Goal: Task Accomplishment & Management: Use online tool/utility

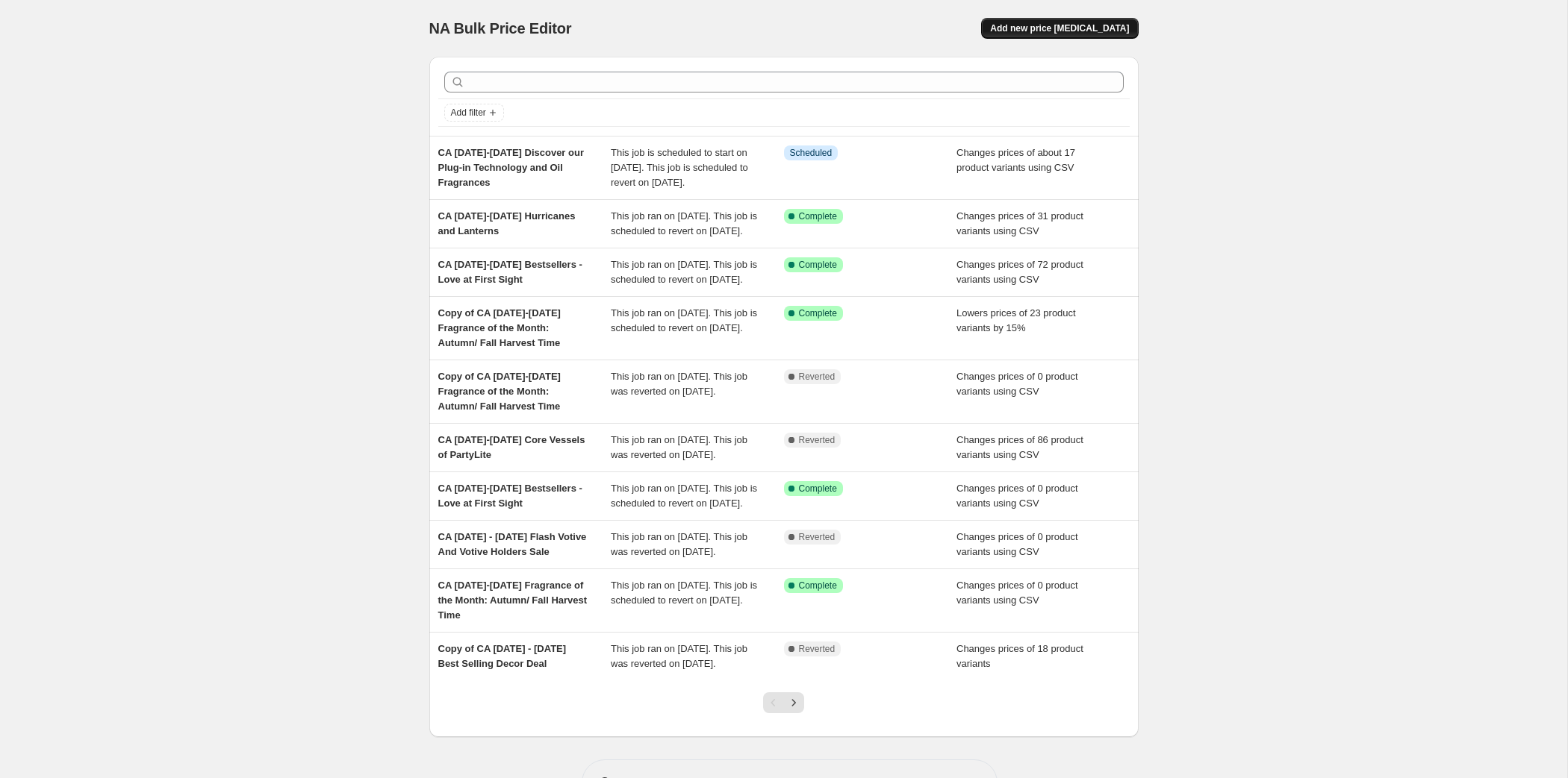
click at [1128, 35] on span "Add new price [MEDICAL_DATA]" at bounding box center [1059, 28] width 139 height 12
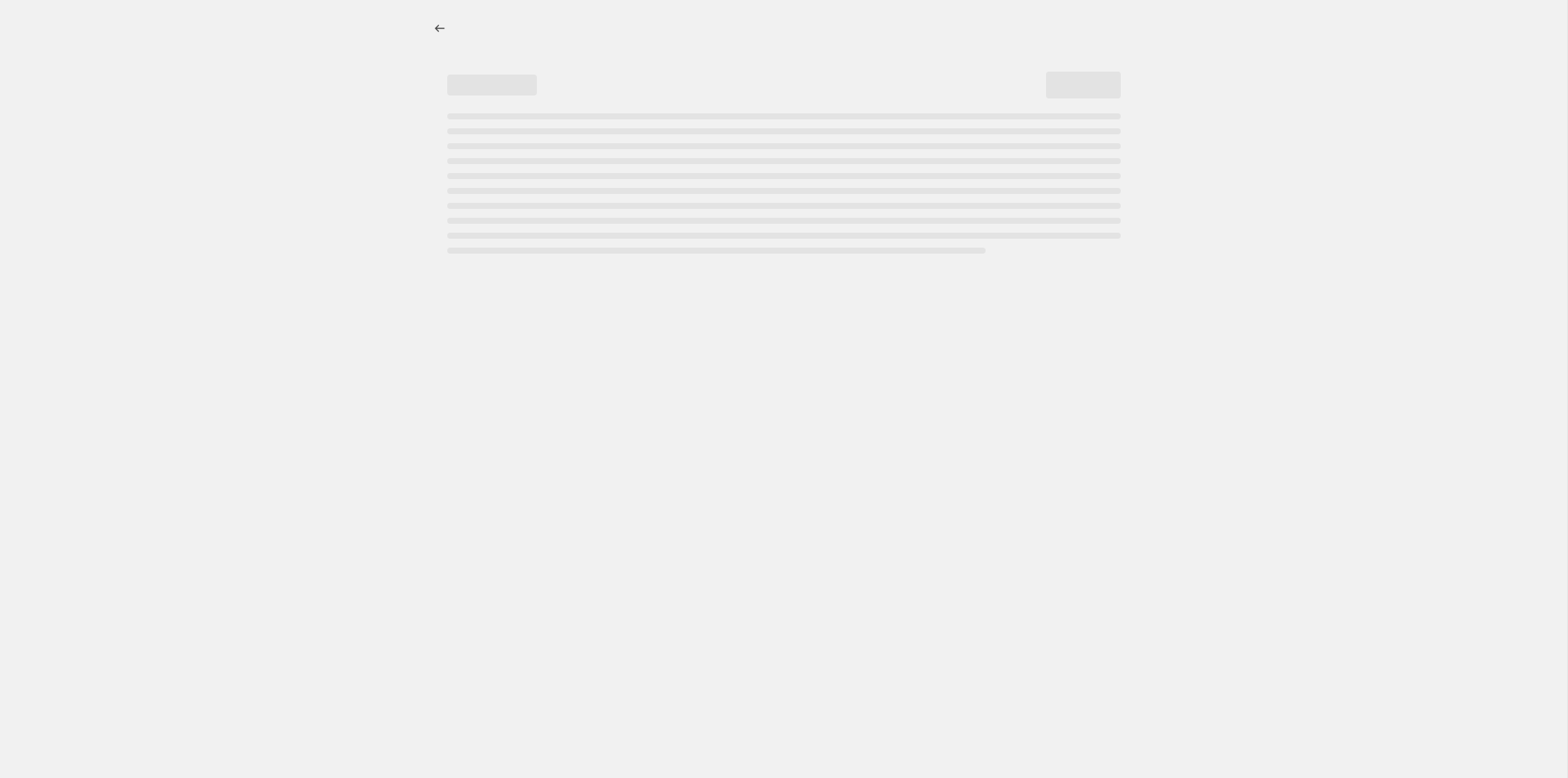
select select "percentage"
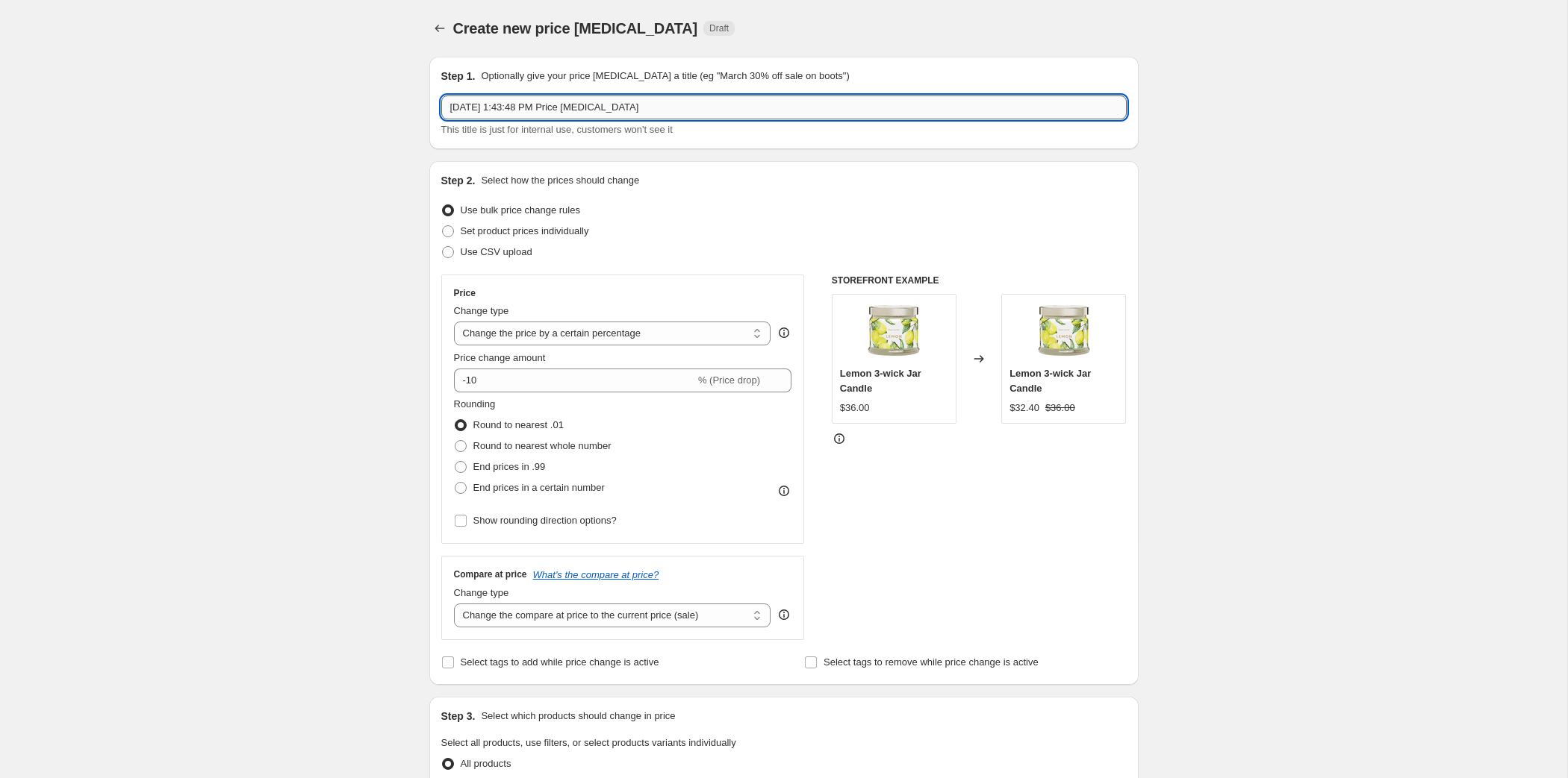
drag, startPoint x: 653, startPoint y: 131, endPoint x: 284, endPoint y: 133, distance: 369.0
click at [441, 119] on input "[DATE] 1:43:48 PM Price [MEDICAL_DATA]" at bounding box center [784, 107] width 686 height 24
paste input "[DATE]-[DATE] Autumn Campaign"
type input "CA [DATE]-[DATE] Autumn Campaign"
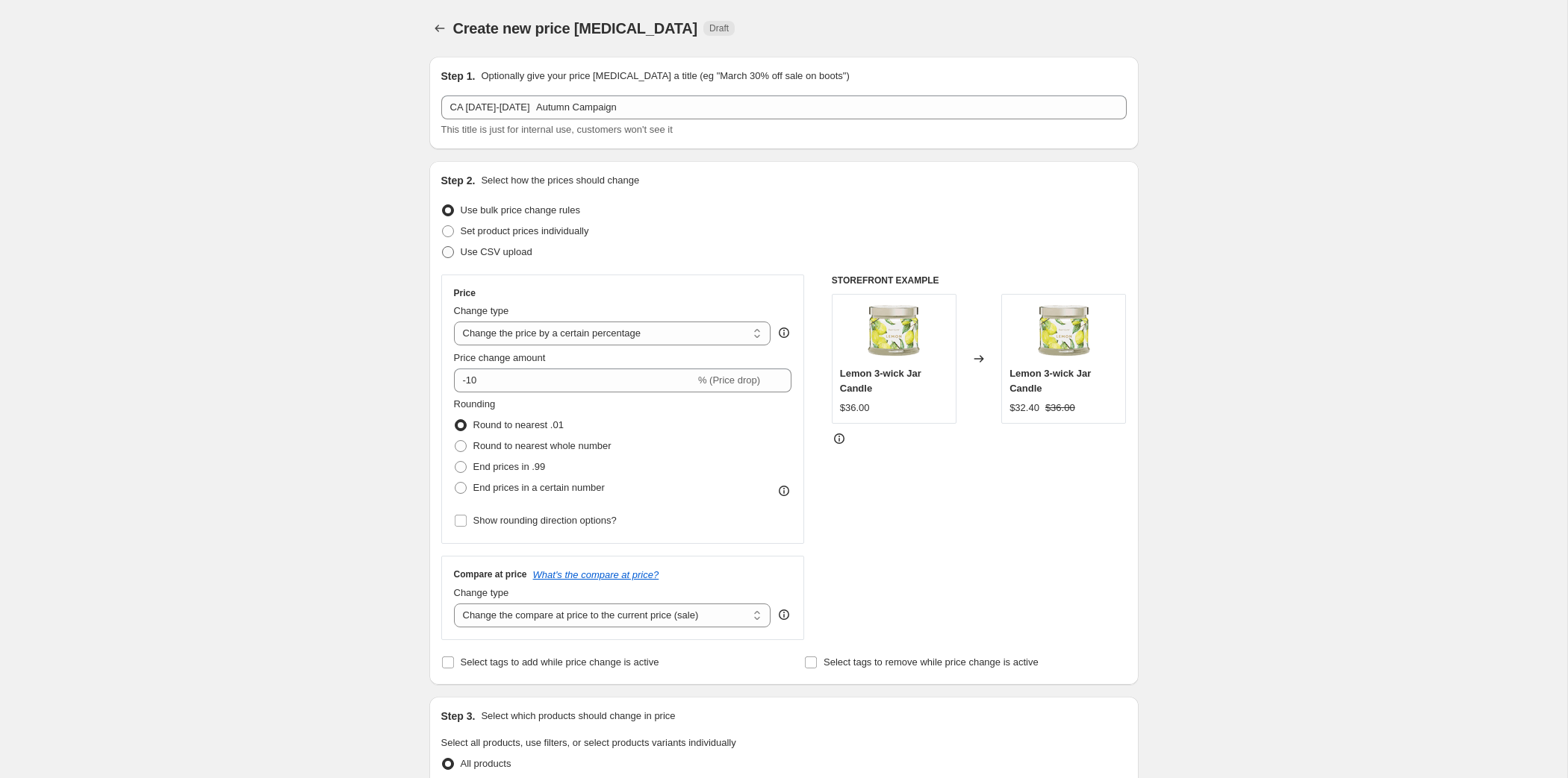
click at [461, 257] on span "Use CSV upload" at bounding box center [496, 252] width 72 height 11
click at [442, 247] on input "Use CSV upload" at bounding box center [442, 246] width 1 height 1
radio input "true"
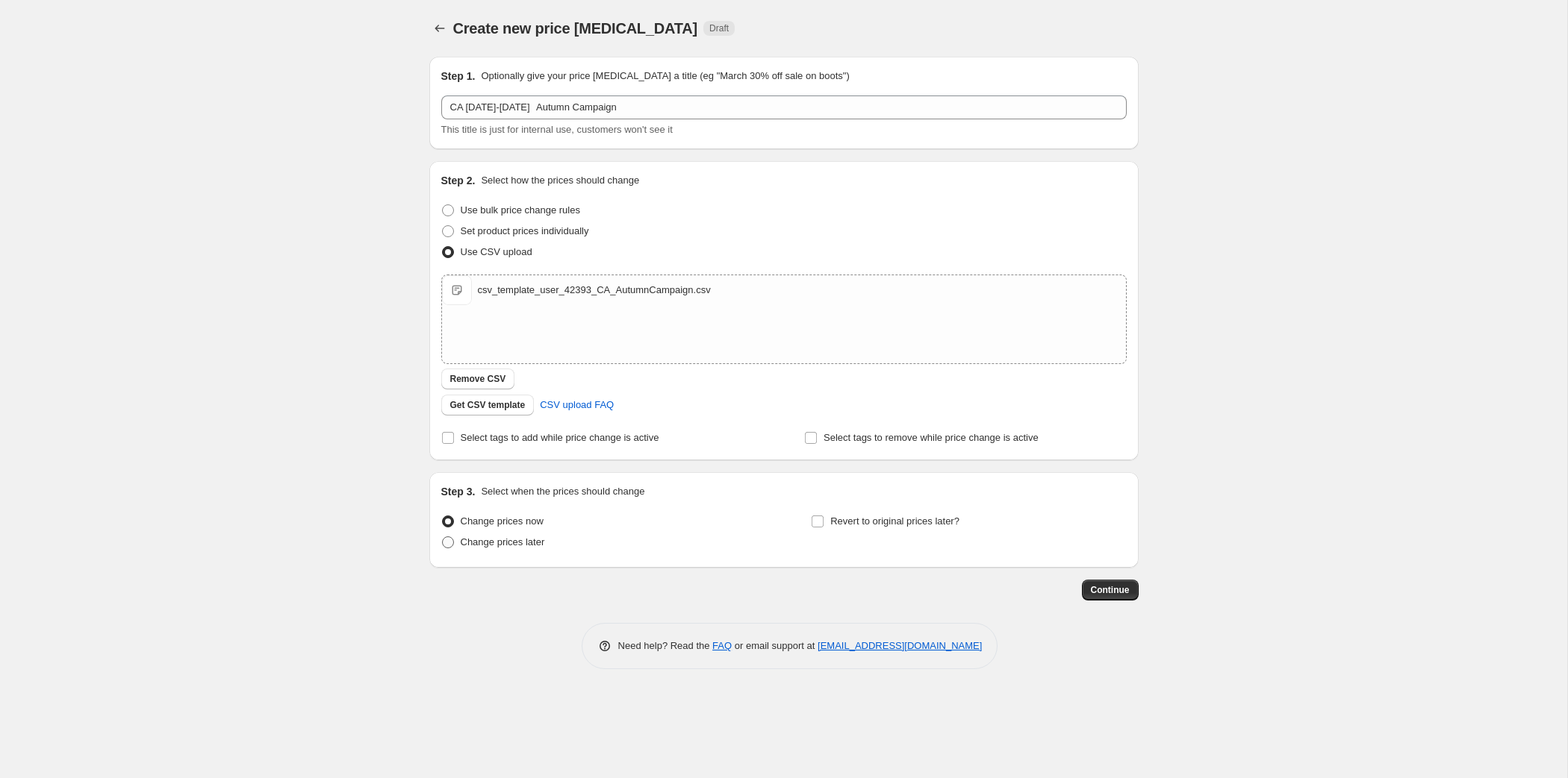
click at [442, 548] on span at bounding box center [448, 543] width 12 height 12
click at [442, 537] on input "Change prices later" at bounding box center [442, 537] width 1 height 1
radio input "true"
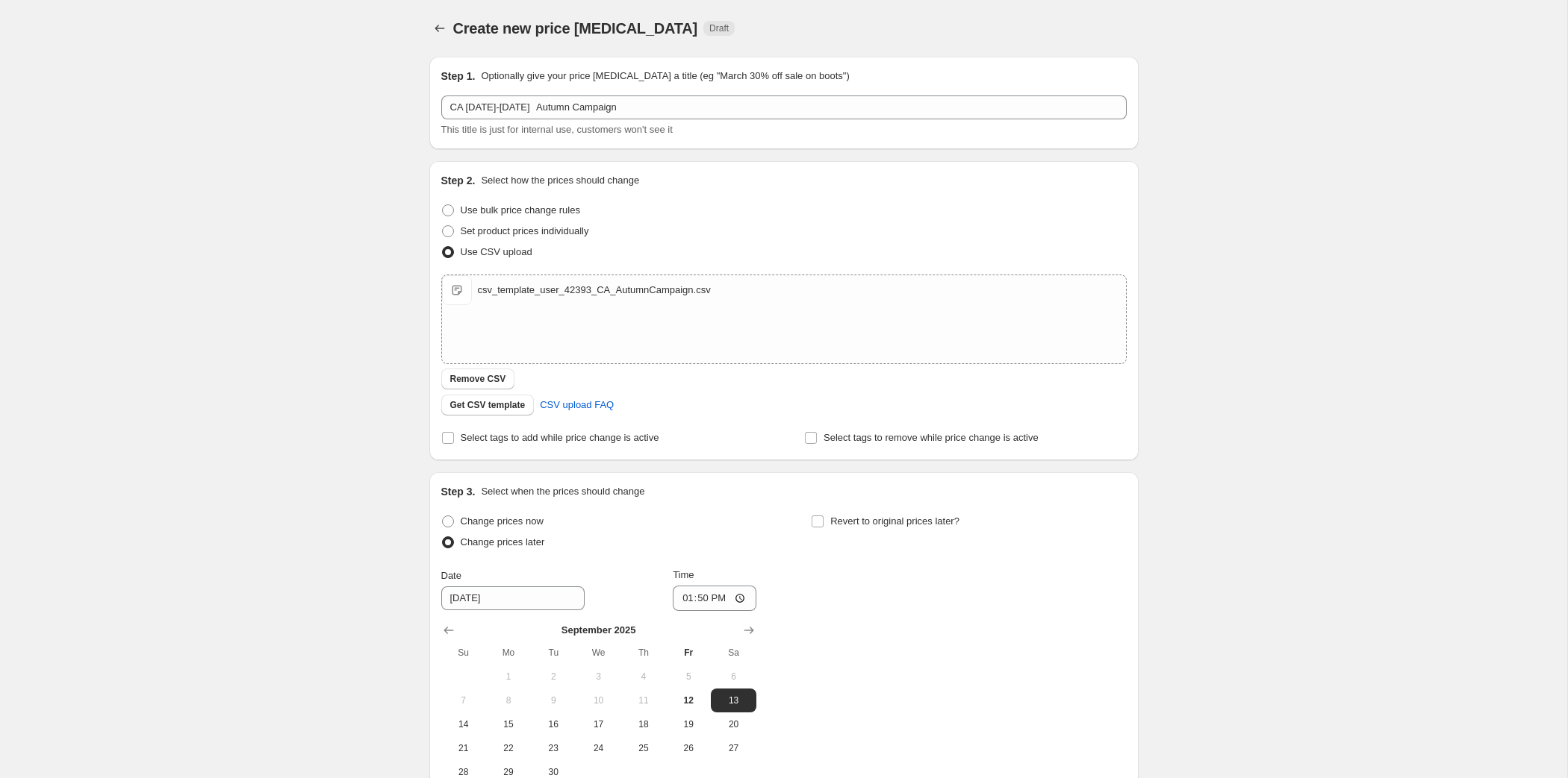
scroll to position [356, 0]
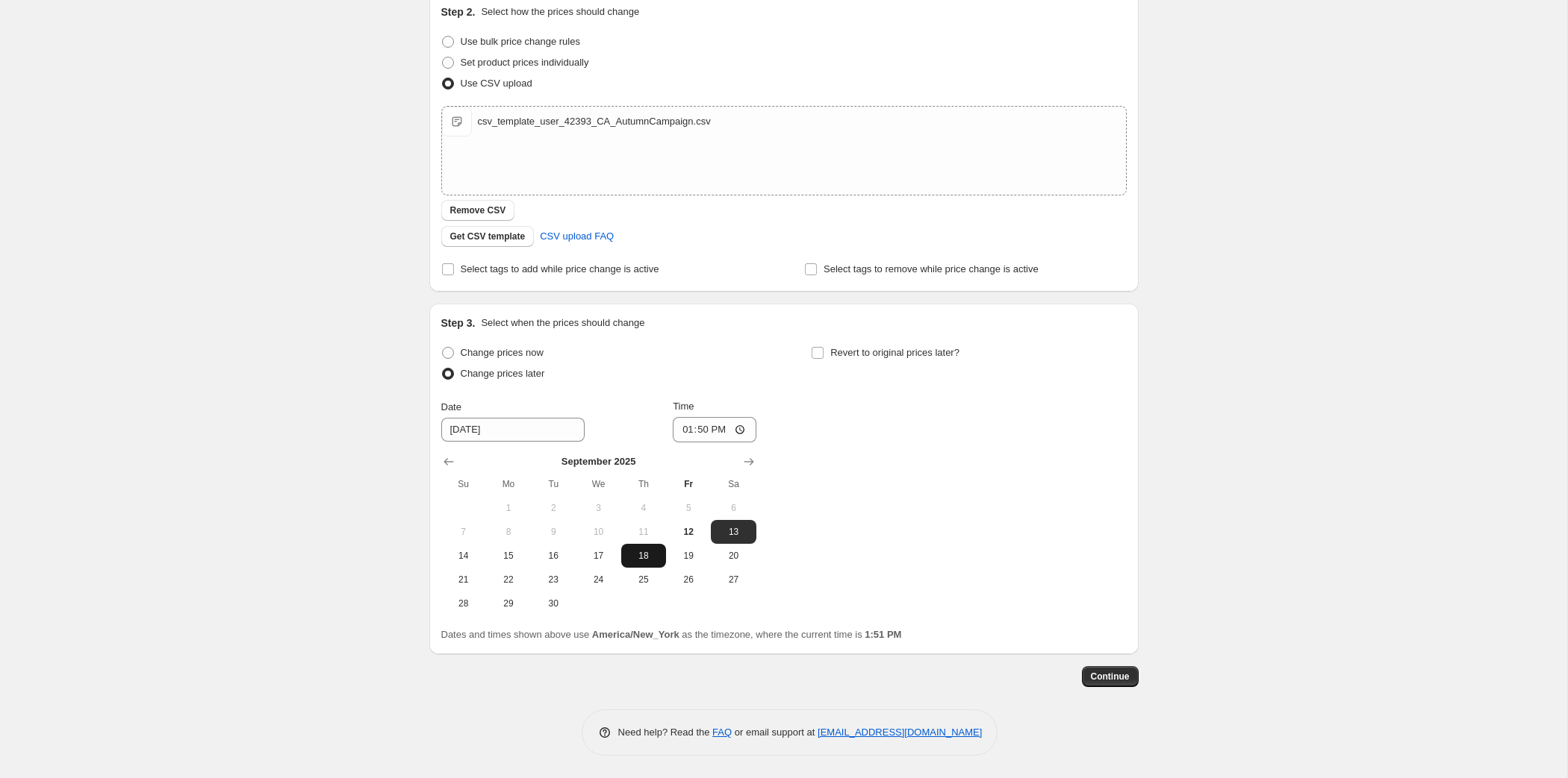
click at [628, 550] on span "18" at bounding box center [644, 555] width 33 height 12
type input "[DATE]"
click at [680, 417] on input "13:50" at bounding box center [715, 429] width 84 height 25
type input "08:00"
click at [824, 347] on input "Revert to original prices later?" at bounding box center [817, 352] width 12 height 12
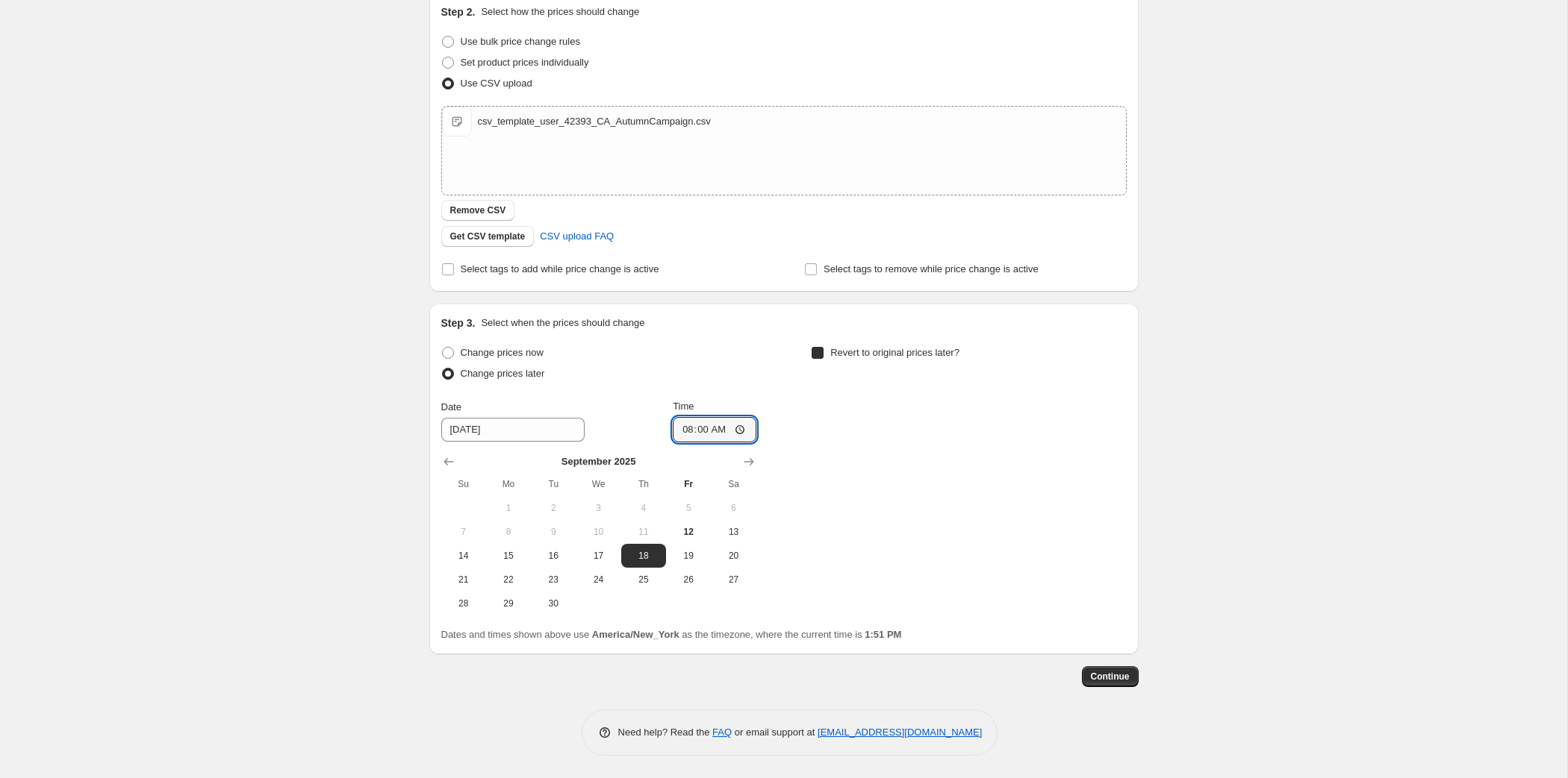
checkbox input "true"
click at [1036, 544] on button "18" at bounding box center [1013, 556] width 45 height 24
click at [1030, 574] on span "25" at bounding box center [1013, 580] width 33 height 12
type input "[DATE]"
click at [1127, 417] on input "13:51" at bounding box center [1085, 429] width 84 height 25
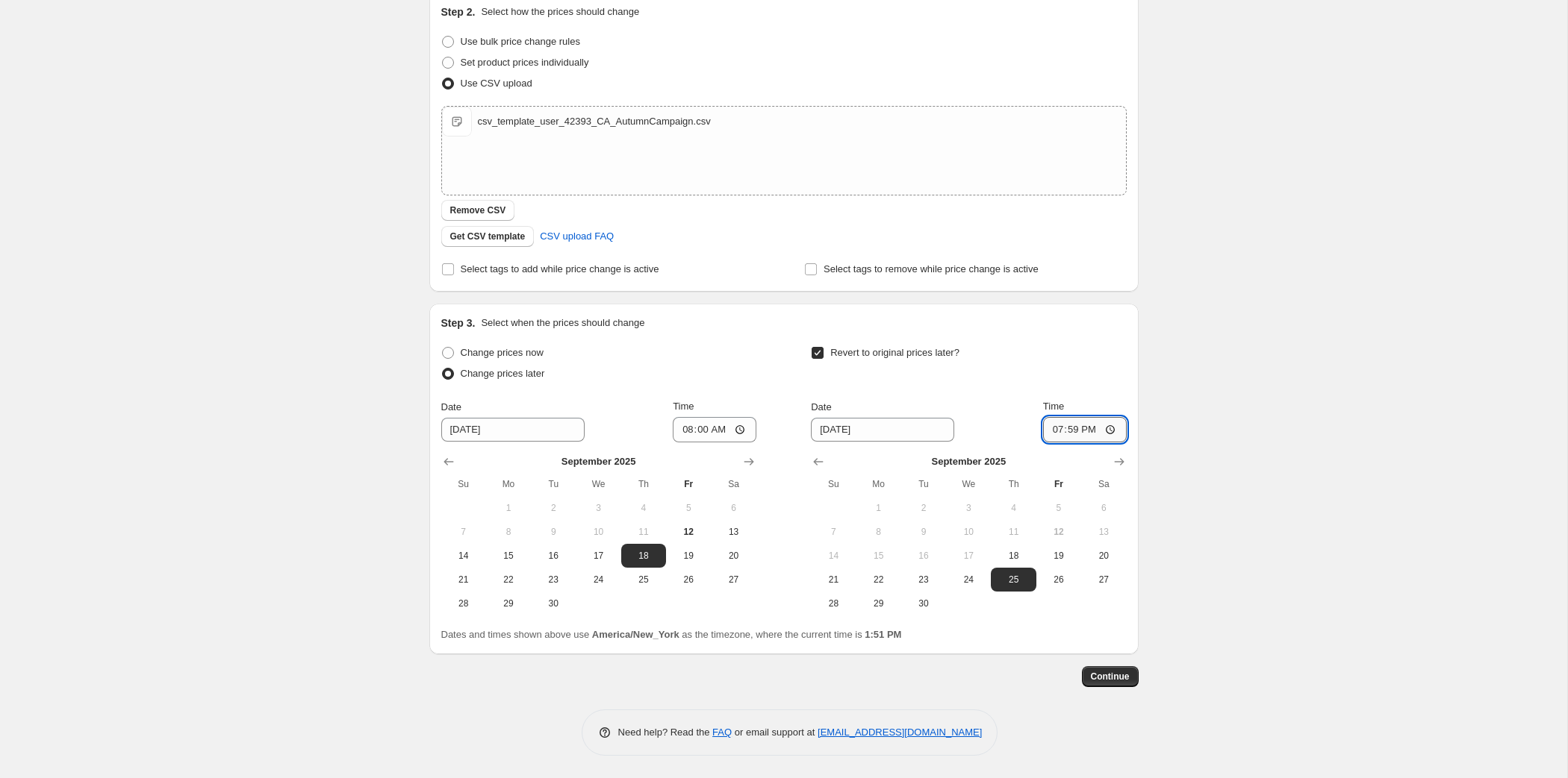
type input "07:59"
click at [1130, 671] on span "Continue" at bounding box center [1110, 676] width 39 height 12
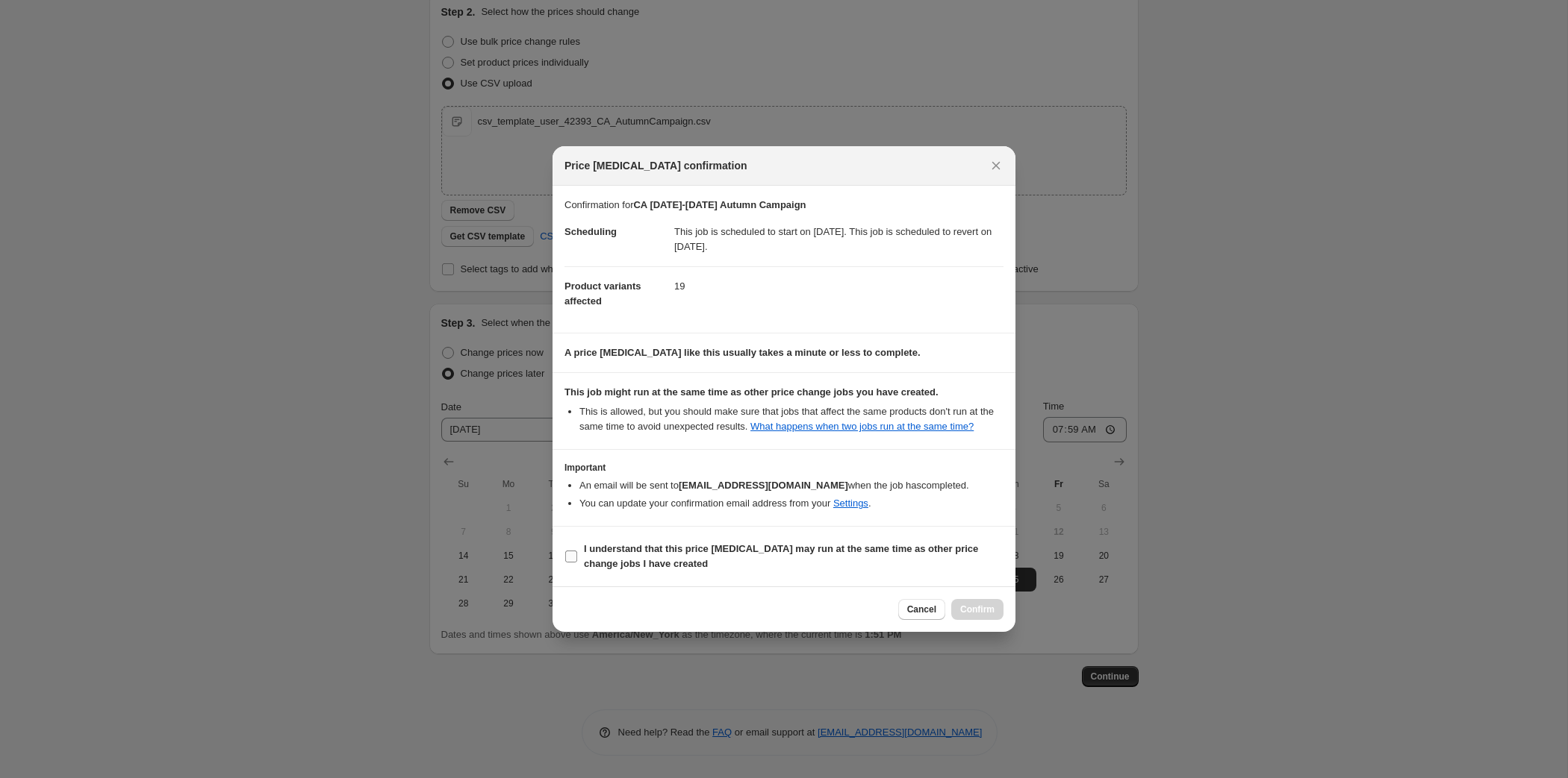
click at [584, 569] on b "I understand that this price [MEDICAL_DATA] may run at the same time as other p…" at bounding box center [781, 556] width 394 height 26
click at [578, 563] on input "I understand that this price [MEDICAL_DATA] may run at the same time as other p…" at bounding box center [571, 556] width 12 height 12
checkbox input "true"
click at [995, 616] on span "Confirm" at bounding box center [977, 610] width 35 height 12
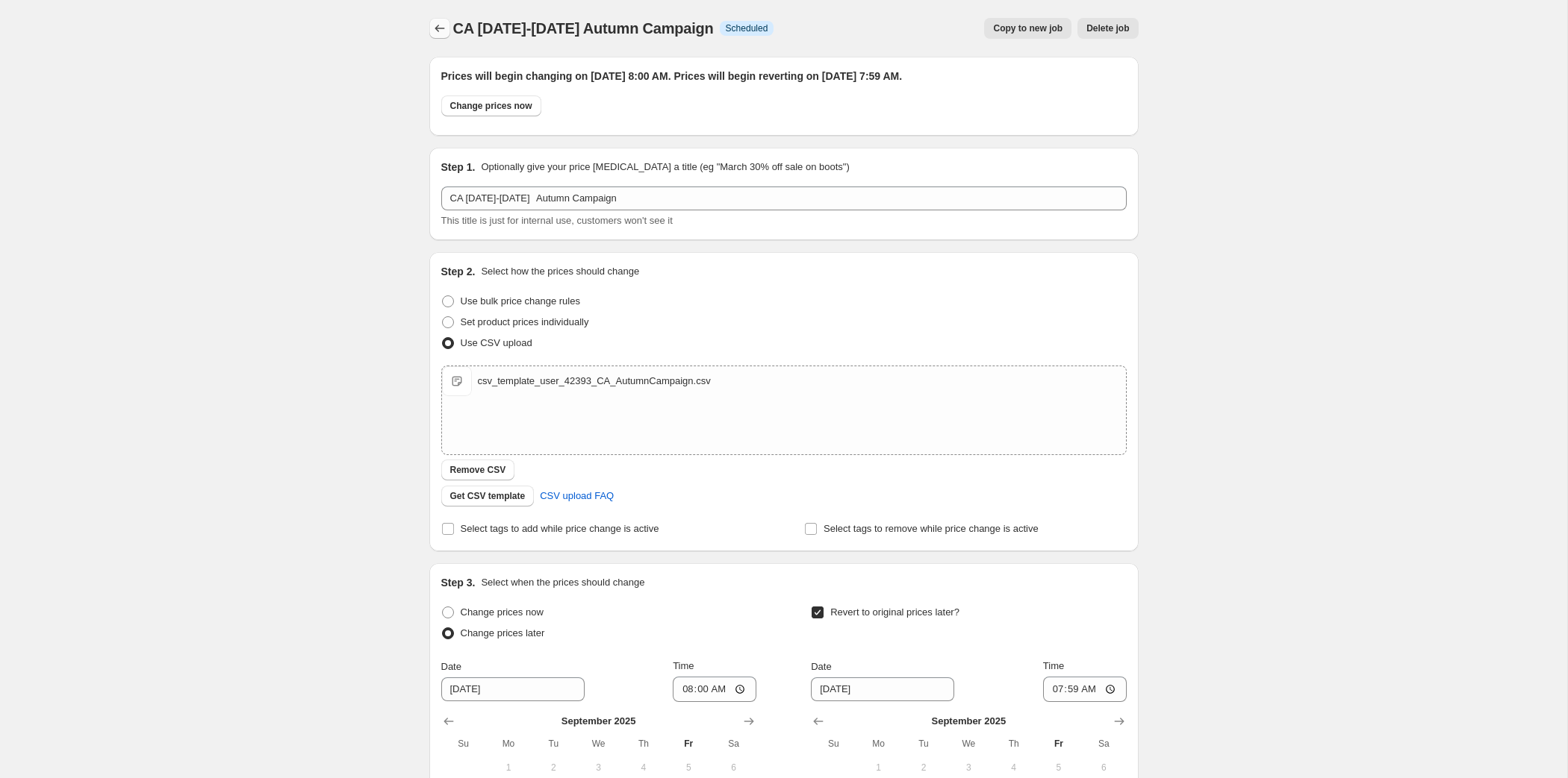
click at [429, 32] on button "Price change jobs" at bounding box center [440, 28] width 21 height 21
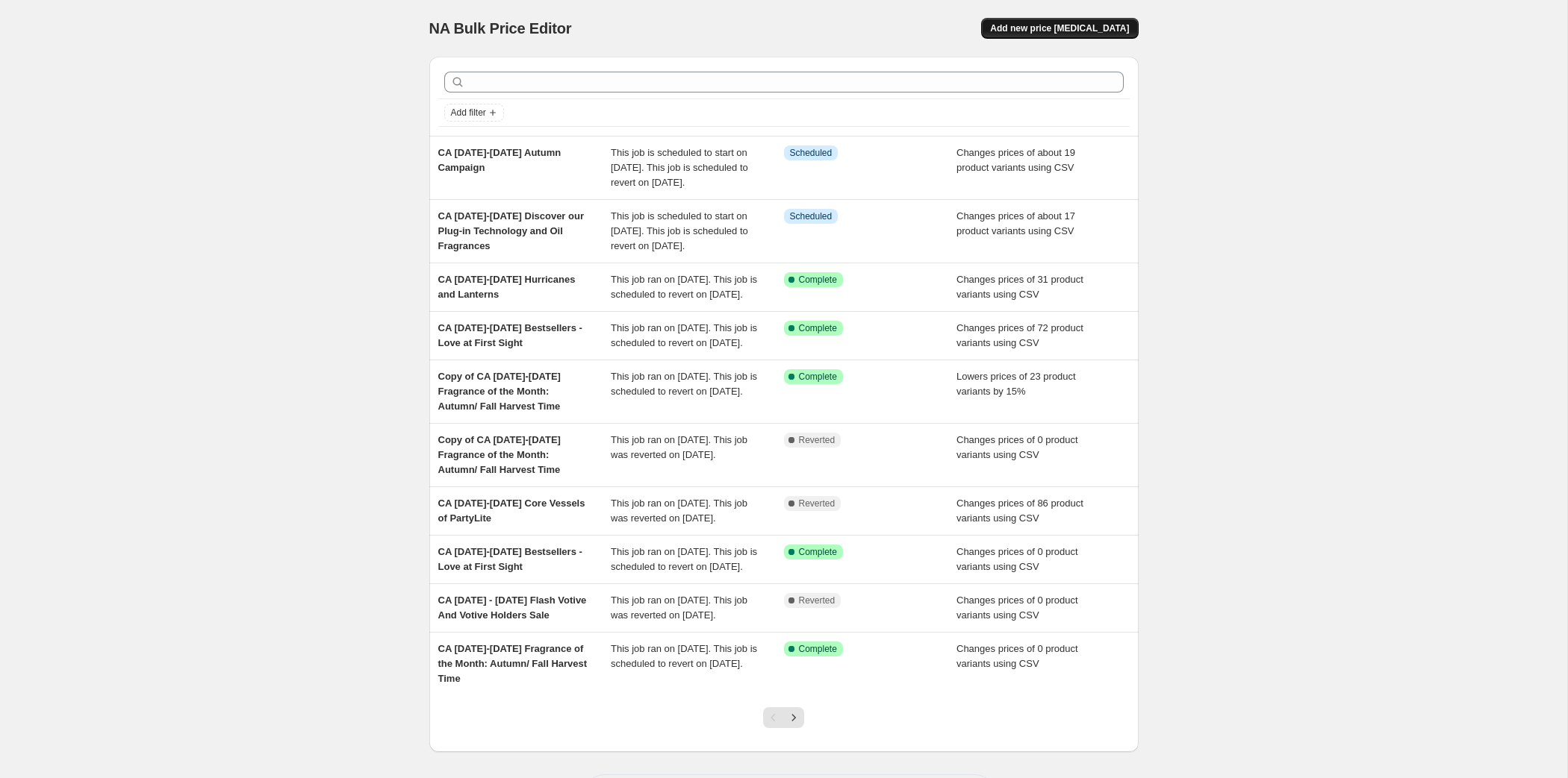
click at [1129, 35] on span "Add new price [MEDICAL_DATA]" at bounding box center [1059, 28] width 139 height 12
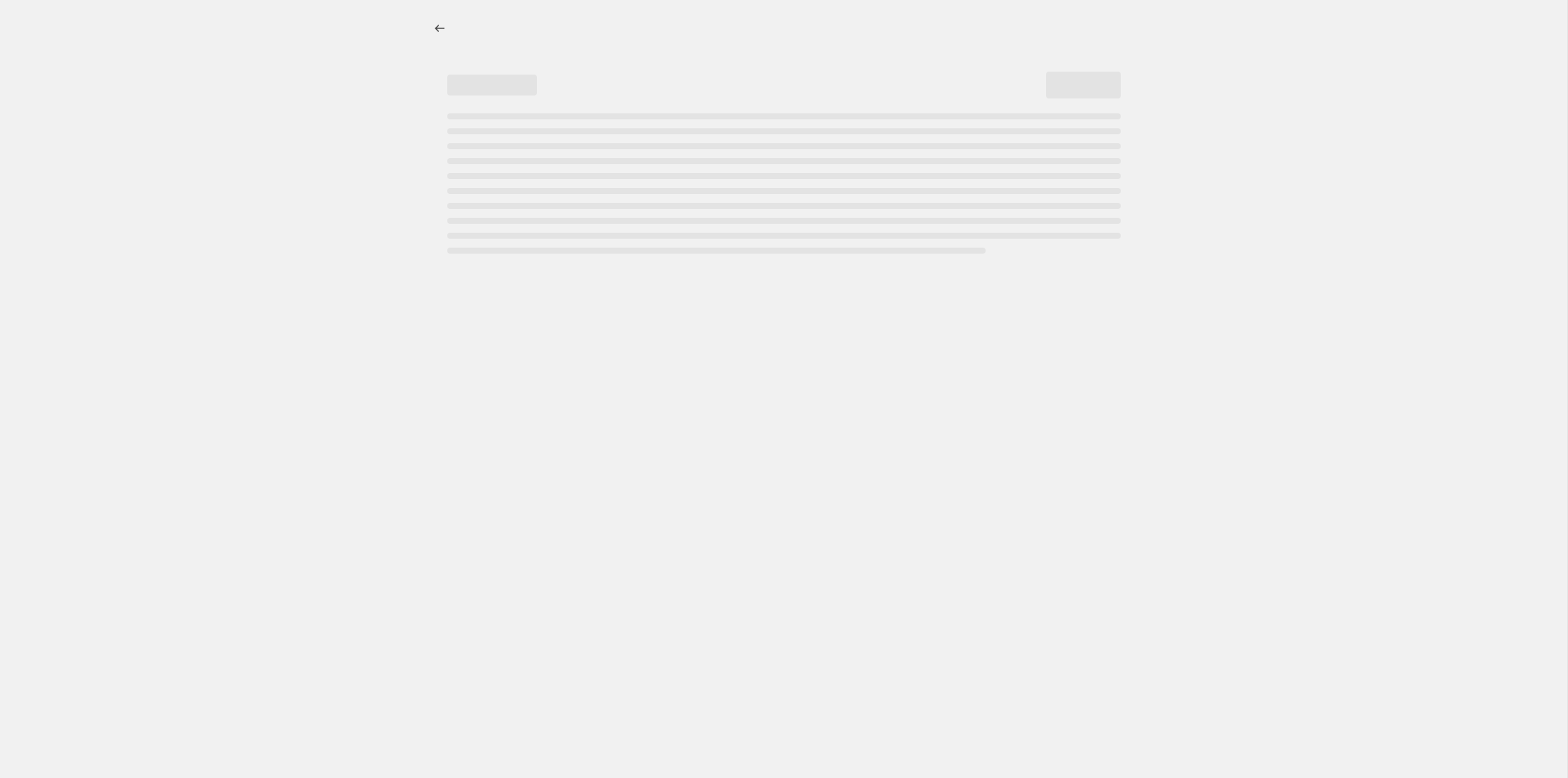
select select "percentage"
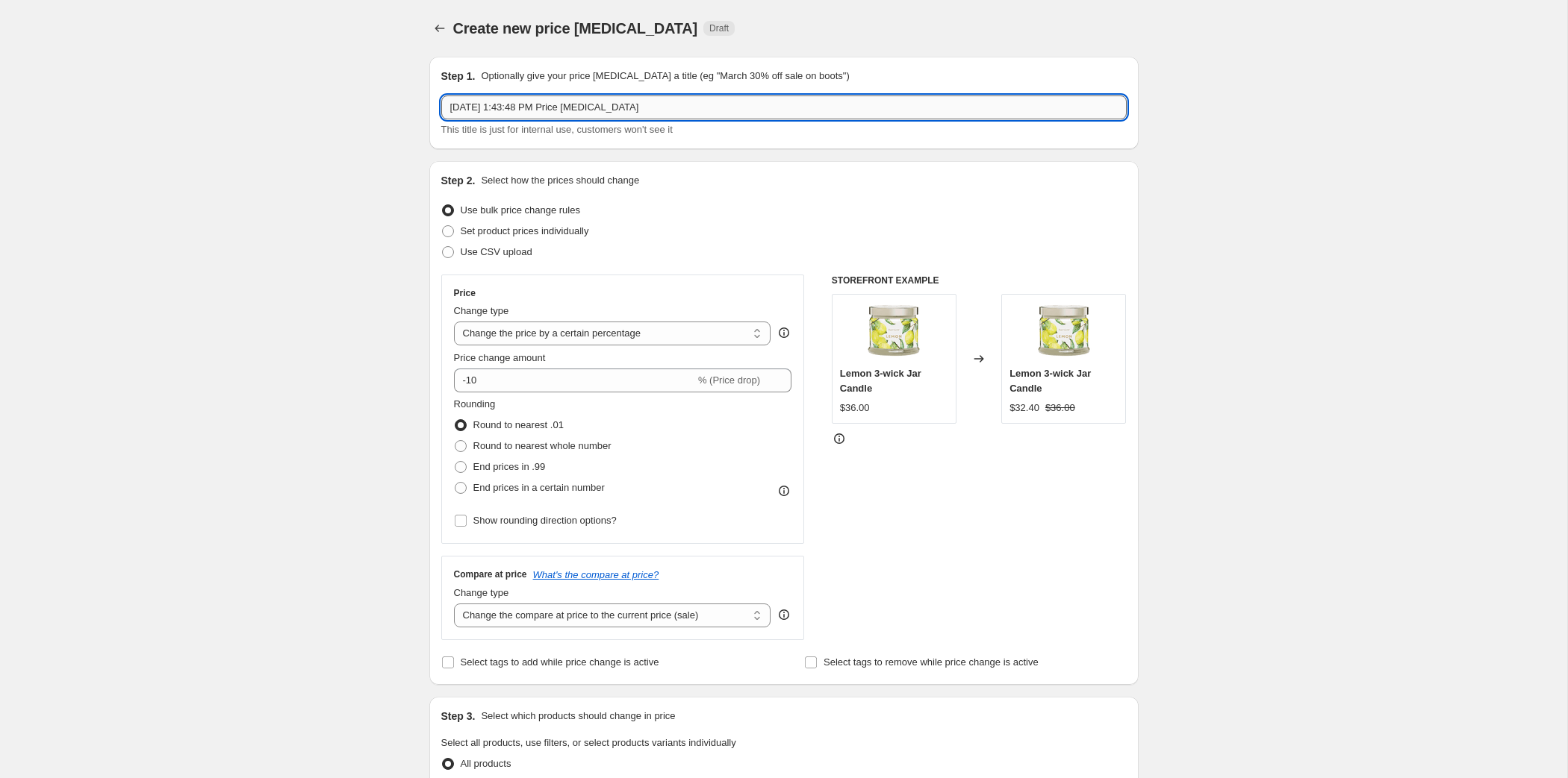
drag, startPoint x: 612, startPoint y: 126, endPoint x: 340, endPoint y: 133, distance: 272.1
click at [441, 119] on input "[DATE] 1:43:48 PM Price [MEDICAL_DATA]" at bounding box center [784, 107] width 686 height 24
paste input "[DATE]-[DATE] Fragrance Sprays of the Mood collection"
type input "CA [DATE]-[DATE] Fragrance Sprays of the Mood collection"
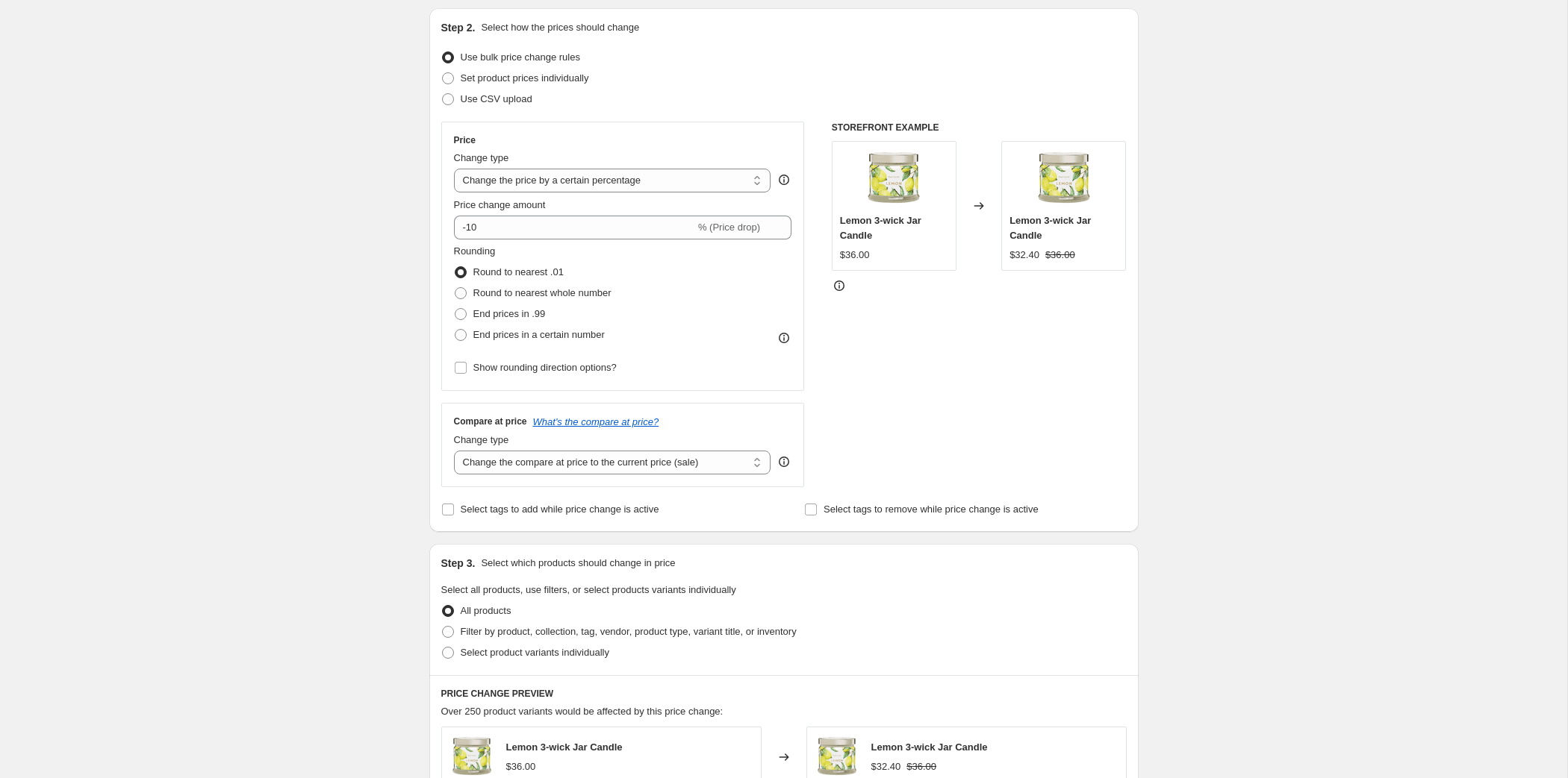
scroll to position [285, 0]
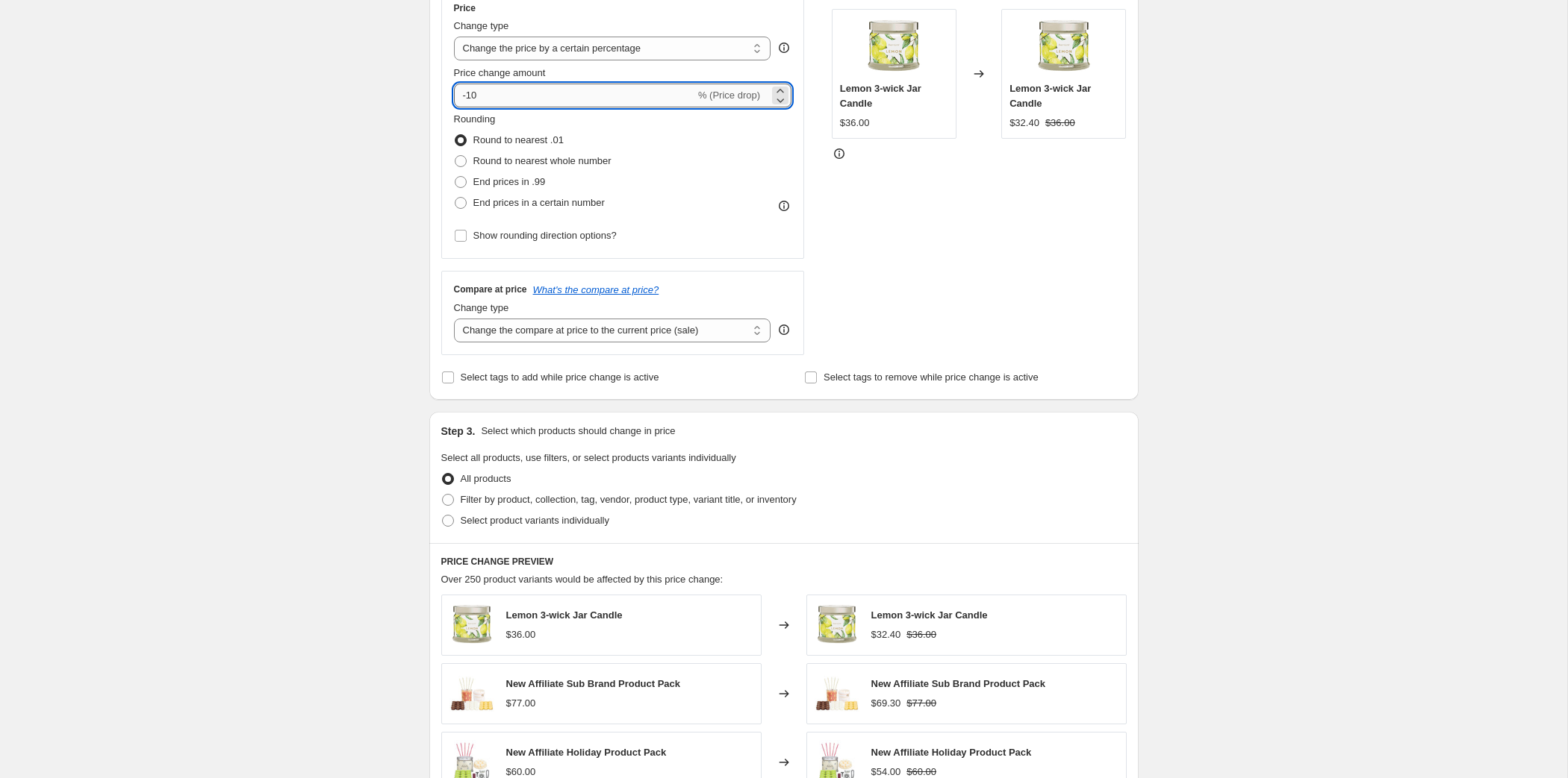
drag, startPoint x: 385, startPoint y: 178, endPoint x: 426, endPoint y: 176, distance: 41.0
click at [454, 107] on input "-10" at bounding box center [574, 96] width 241 height 24
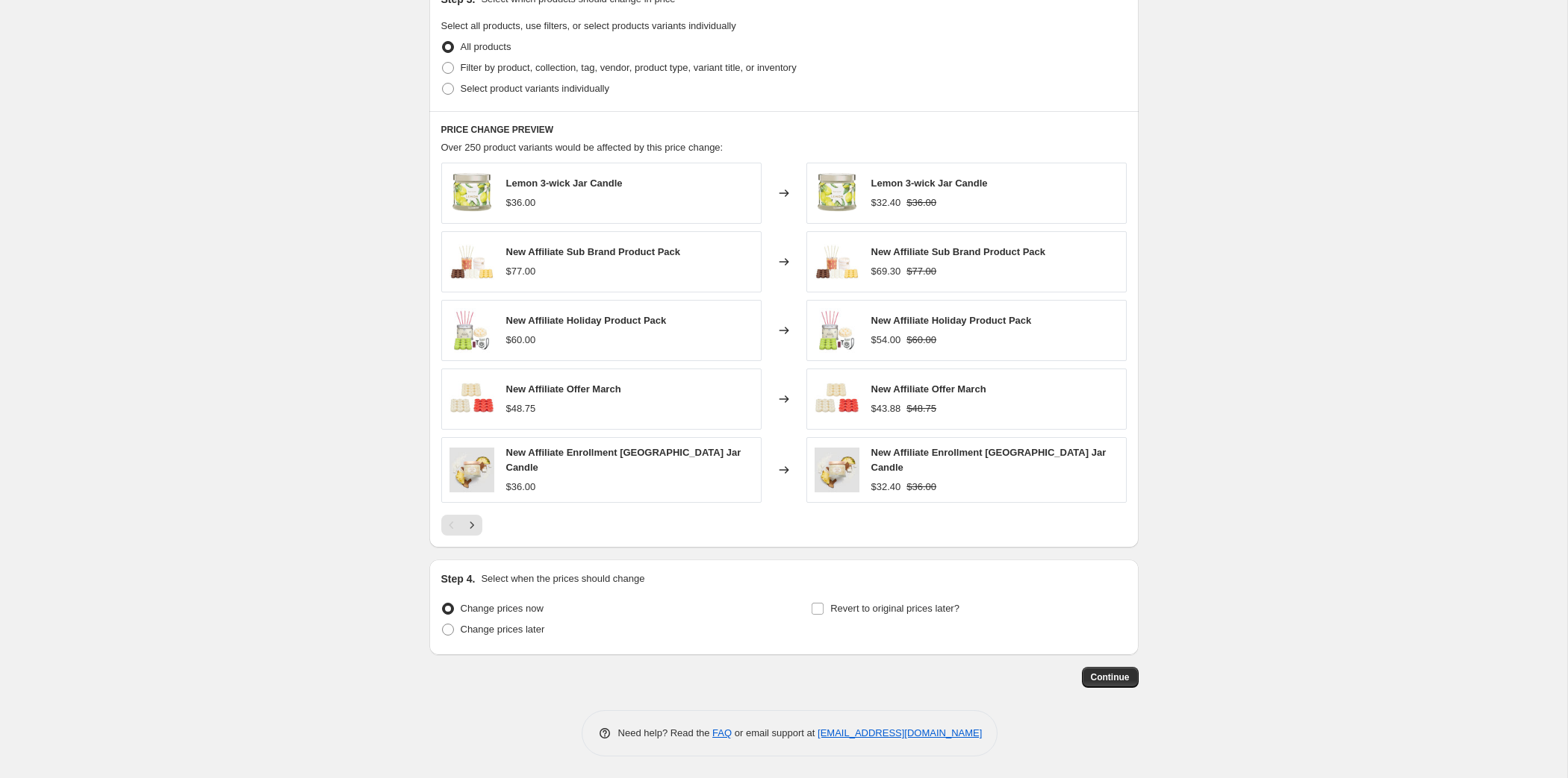
scroll to position [571, 0]
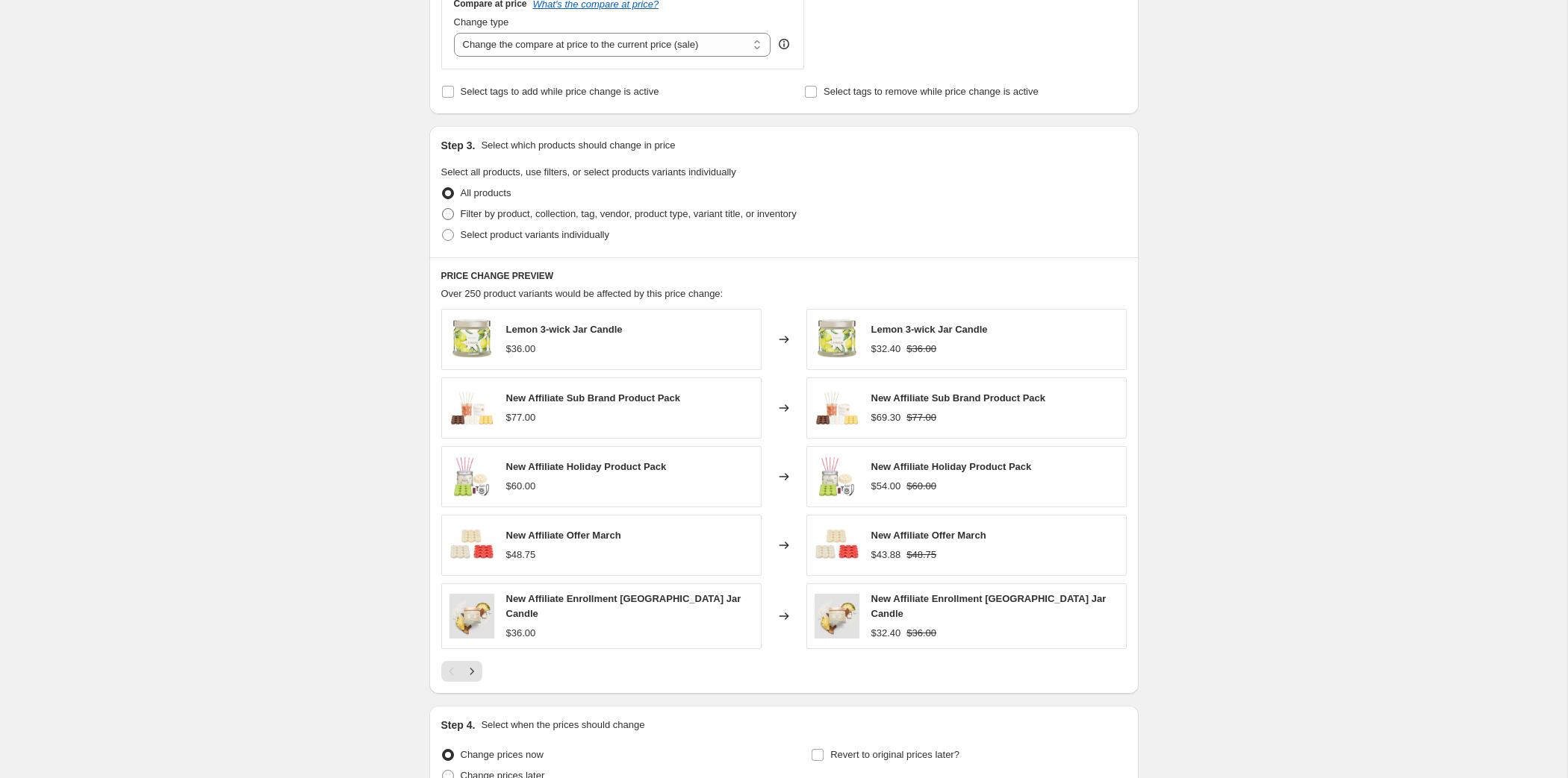
type input "-20"
click at [442, 220] on span at bounding box center [448, 214] width 12 height 12
click at [442, 209] on input "Filter by product, collection, tag, vendor, product type, variant title, or inv…" at bounding box center [442, 208] width 1 height 1
radio input "true"
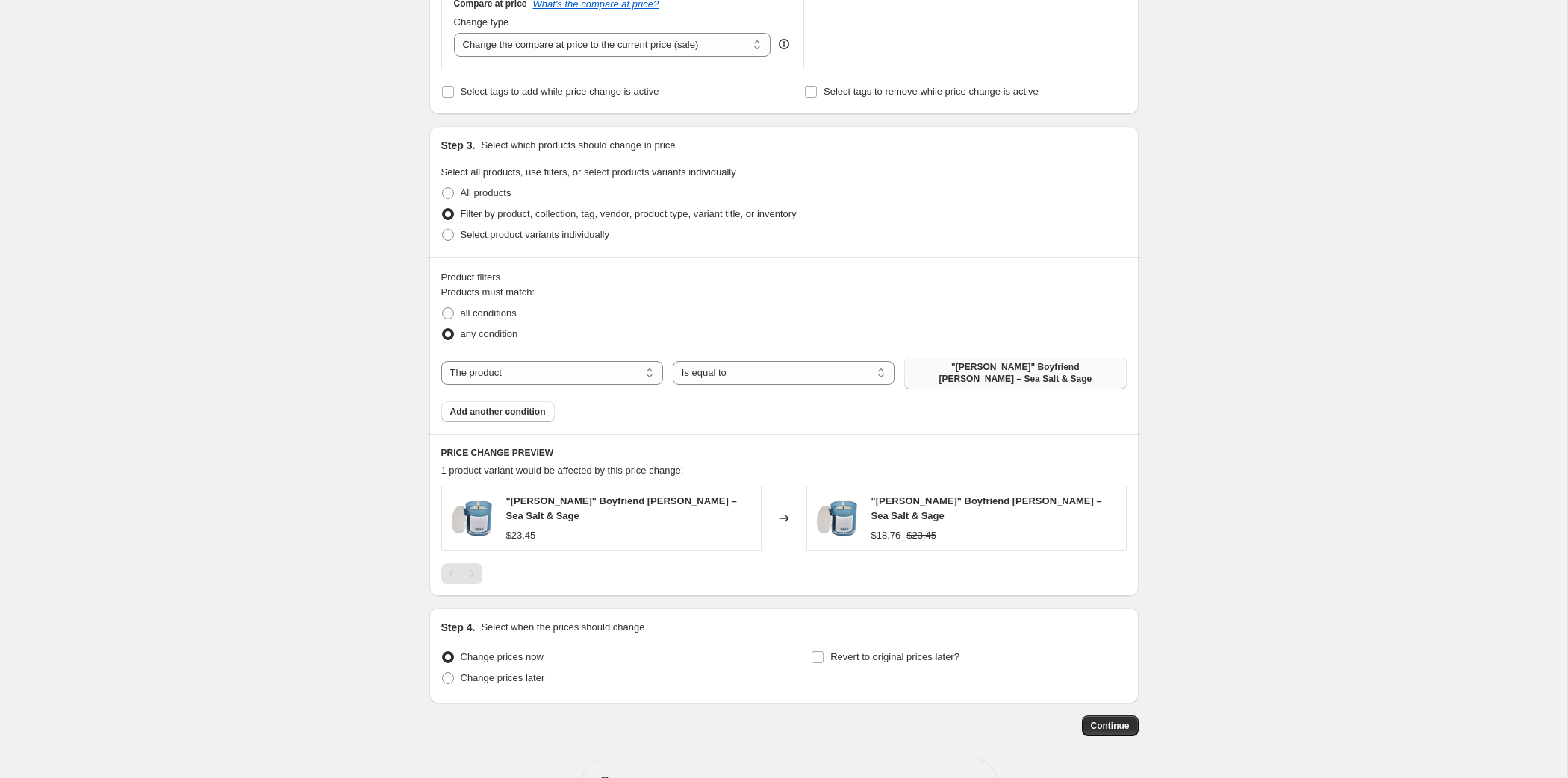
click at [982, 385] on span ""[PERSON_NAME]" Boyfriend [PERSON_NAME] – Sea Salt & Sage" at bounding box center [1015, 373] width 204 height 24
select select "collection"
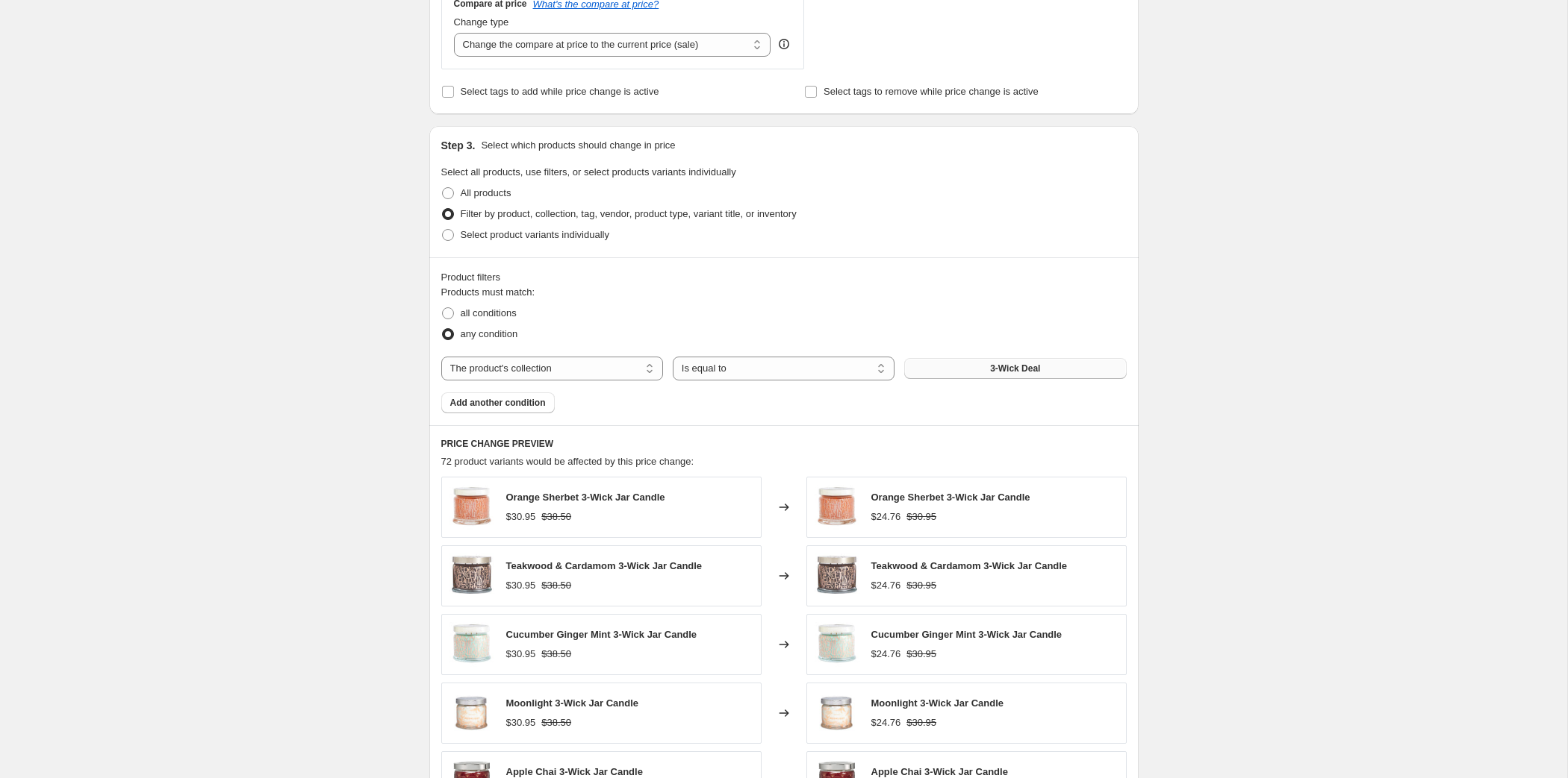
click at [995, 379] on button "3-Wick Deal" at bounding box center [1015, 368] width 222 height 21
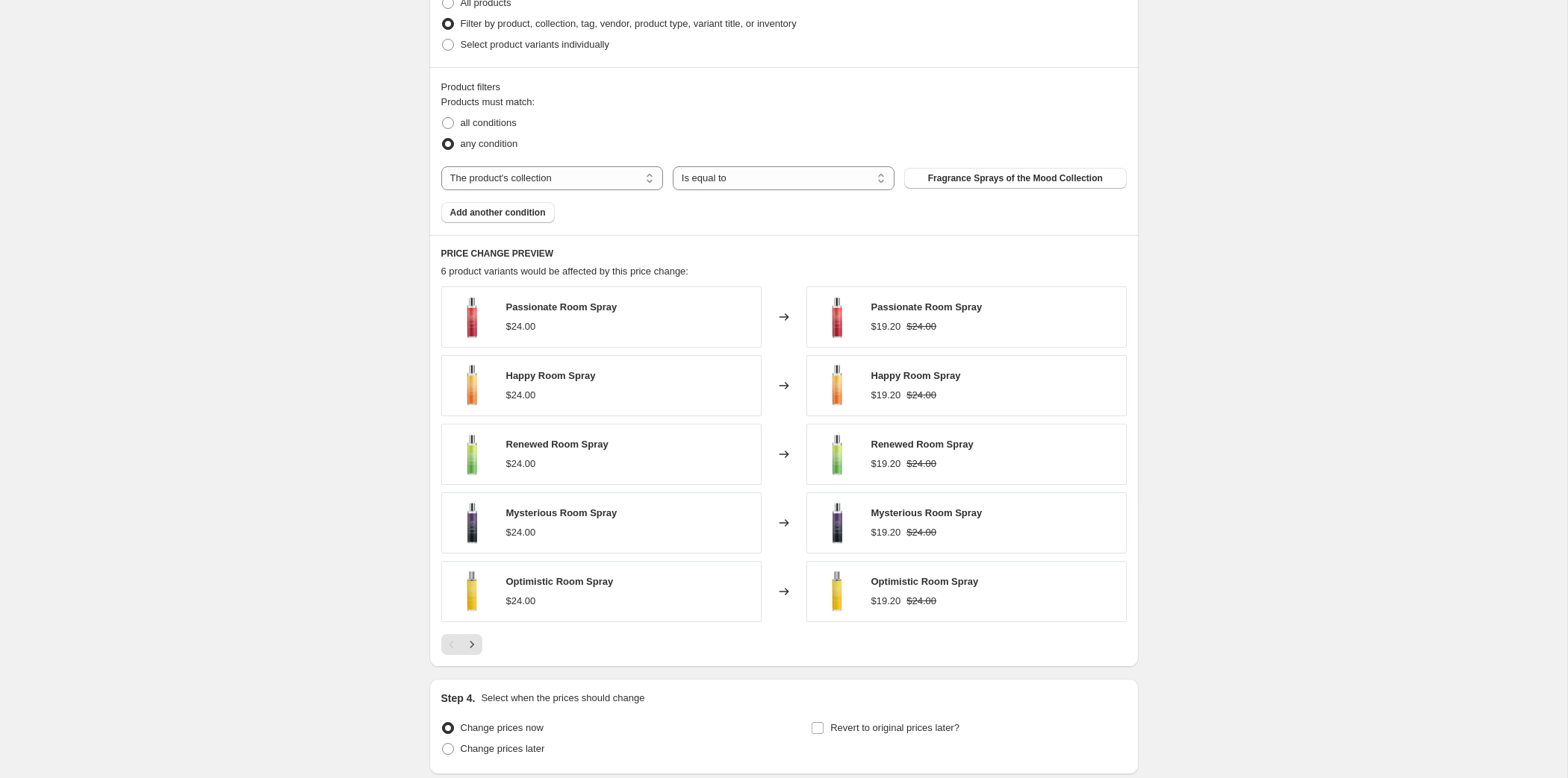
scroll to position [1046, 0]
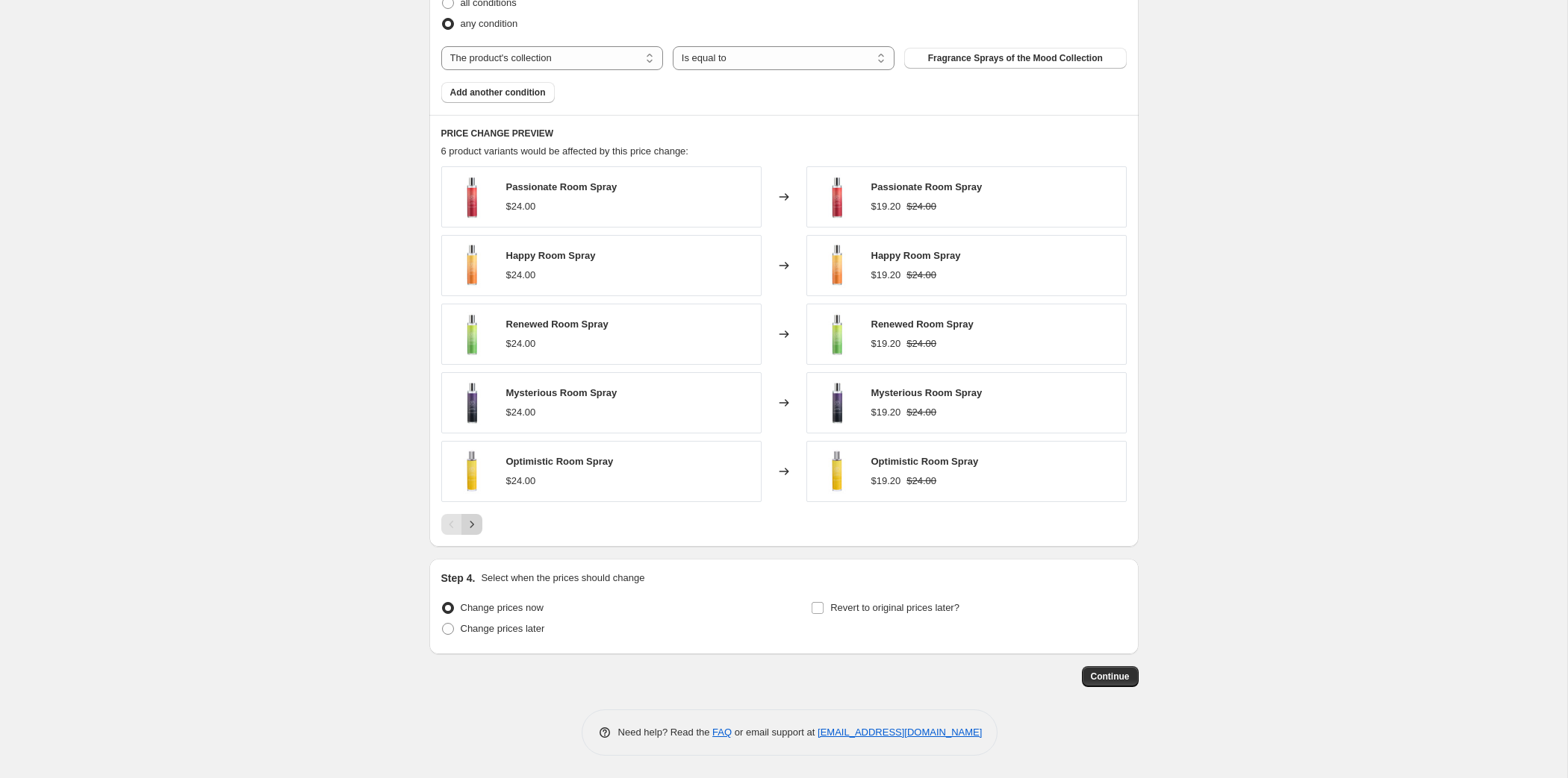
click at [465, 532] on icon "Next" at bounding box center [472, 524] width 15 height 15
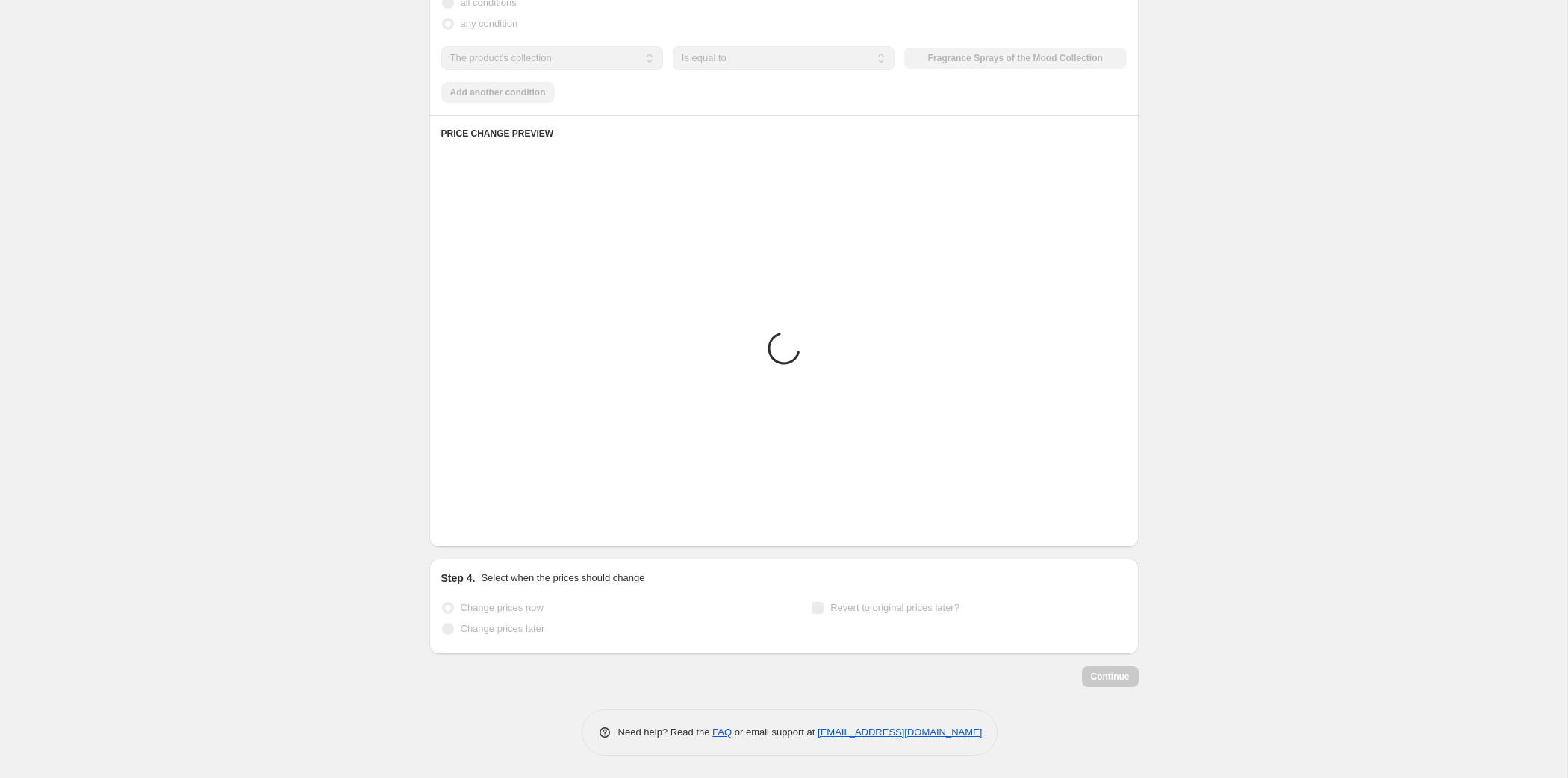
scroll to position [852, 0]
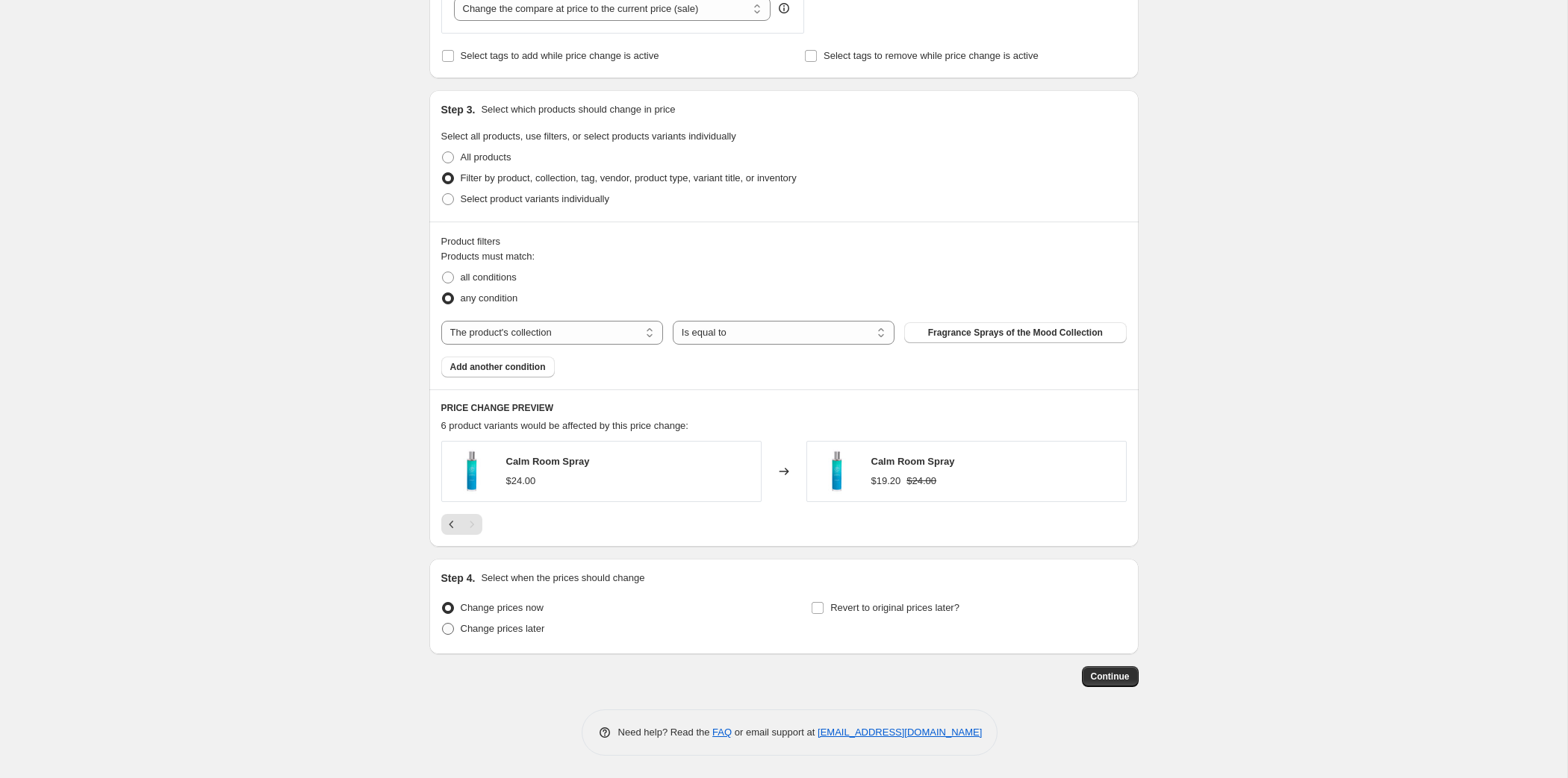
click at [461, 623] on span "Change prices later" at bounding box center [503, 629] width 85 height 11
click at [443, 623] on input "Change prices later" at bounding box center [442, 623] width 1 height 1
radio input "true"
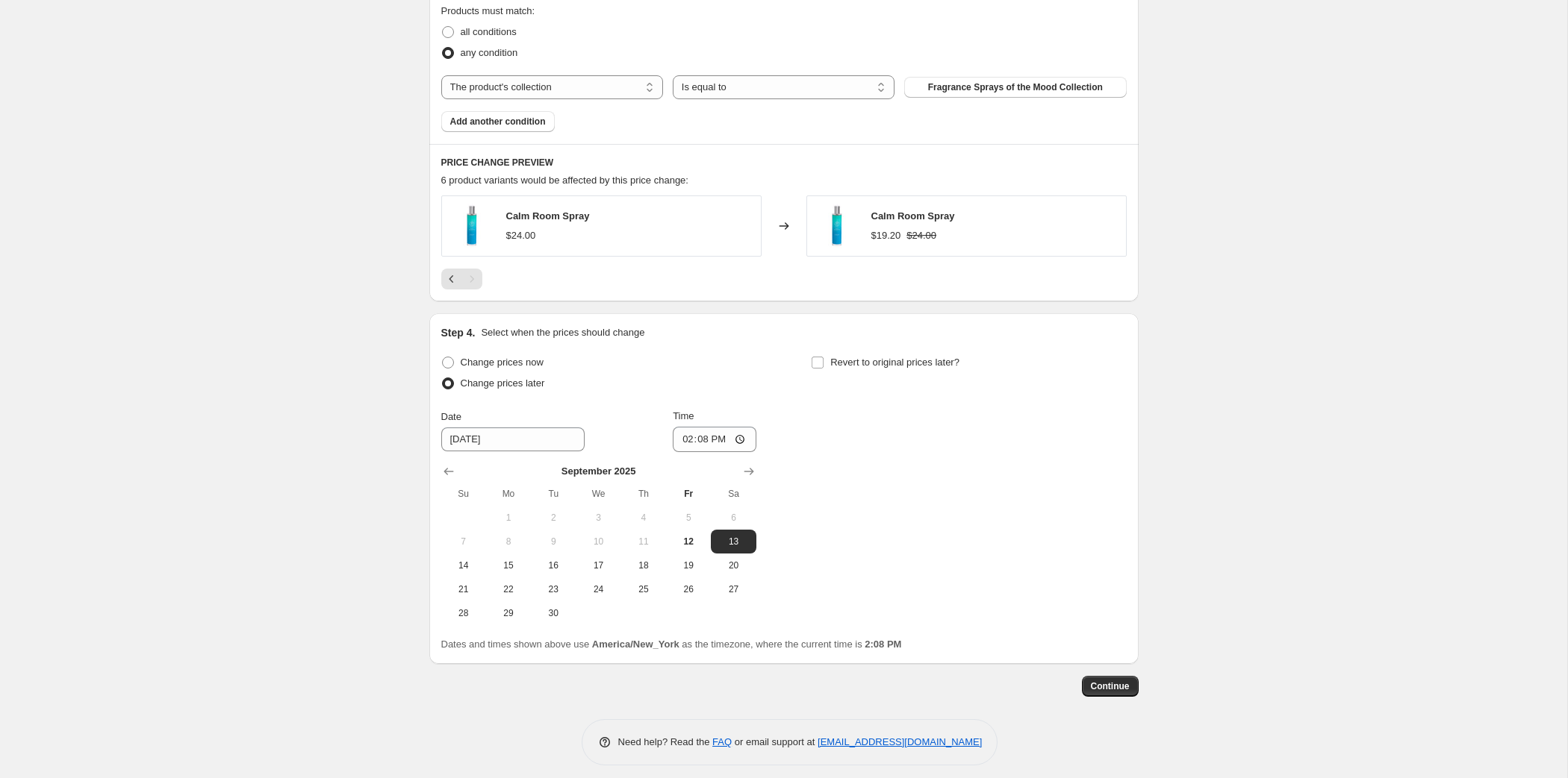
scroll to position [1160, 0]
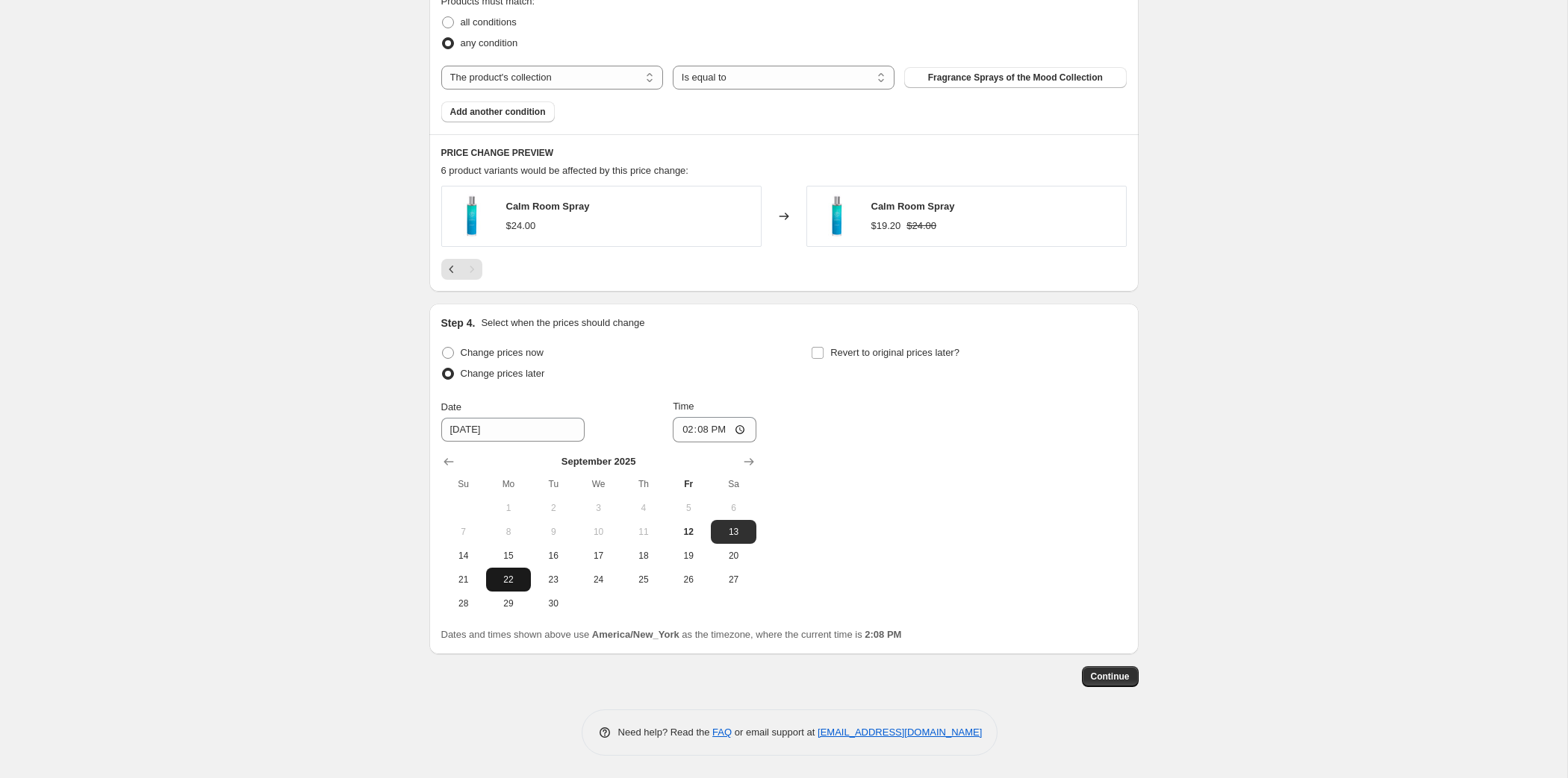
click at [492, 574] on span "22" at bounding box center [508, 580] width 33 height 12
type input "[DATE]"
click at [686, 417] on input "14:08" at bounding box center [715, 429] width 84 height 25
type input "08:00"
click at [824, 347] on input "Revert to original prices later?" at bounding box center [817, 352] width 12 height 12
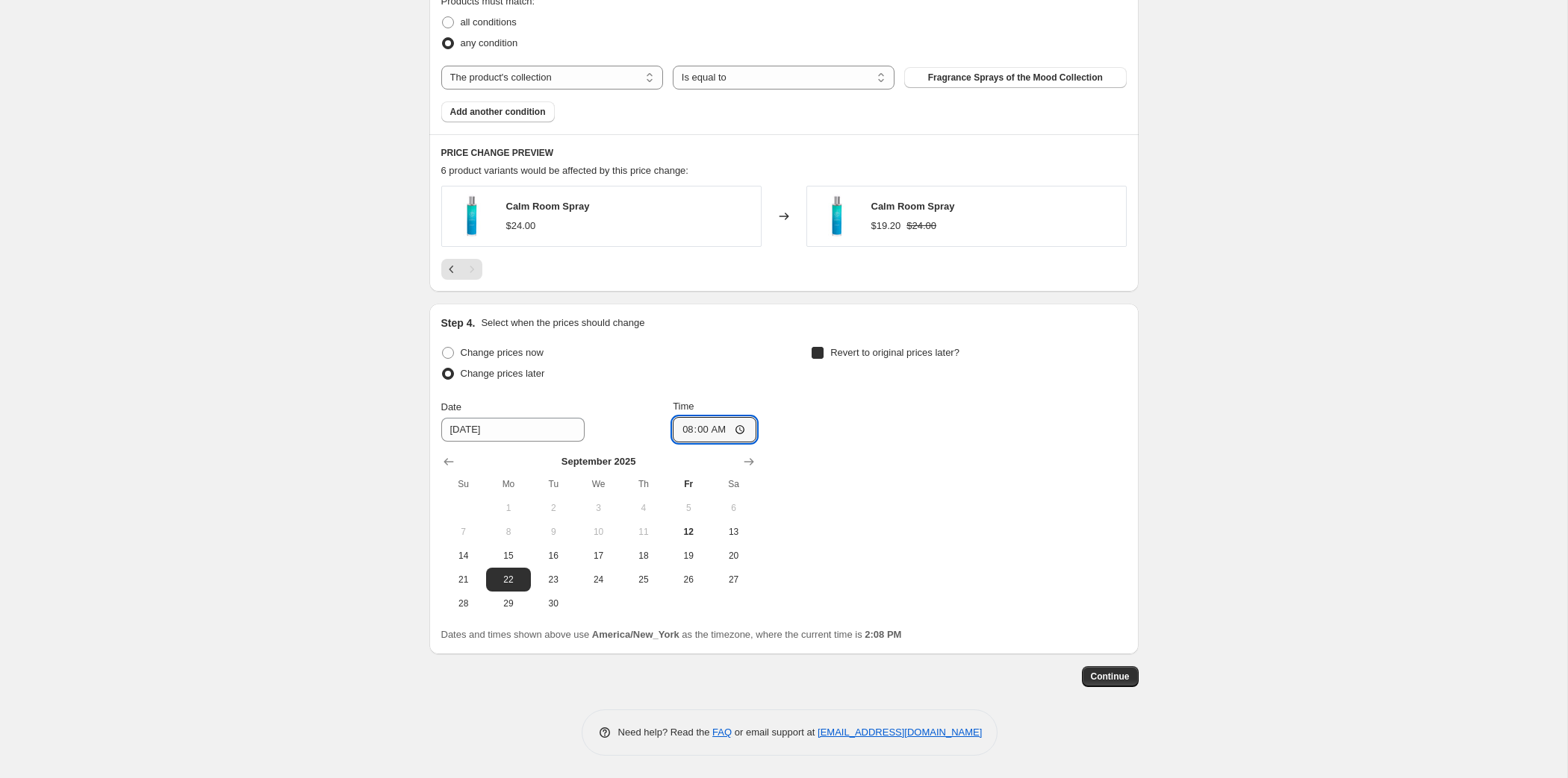
checkbox input "true"
click at [1030, 574] on span "25" at bounding box center [1013, 580] width 33 height 12
type input "[DATE]"
click at [1127, 417] on input "14:08" at bounding box center [1085, 429] width 84 height 25
type input "07:59"
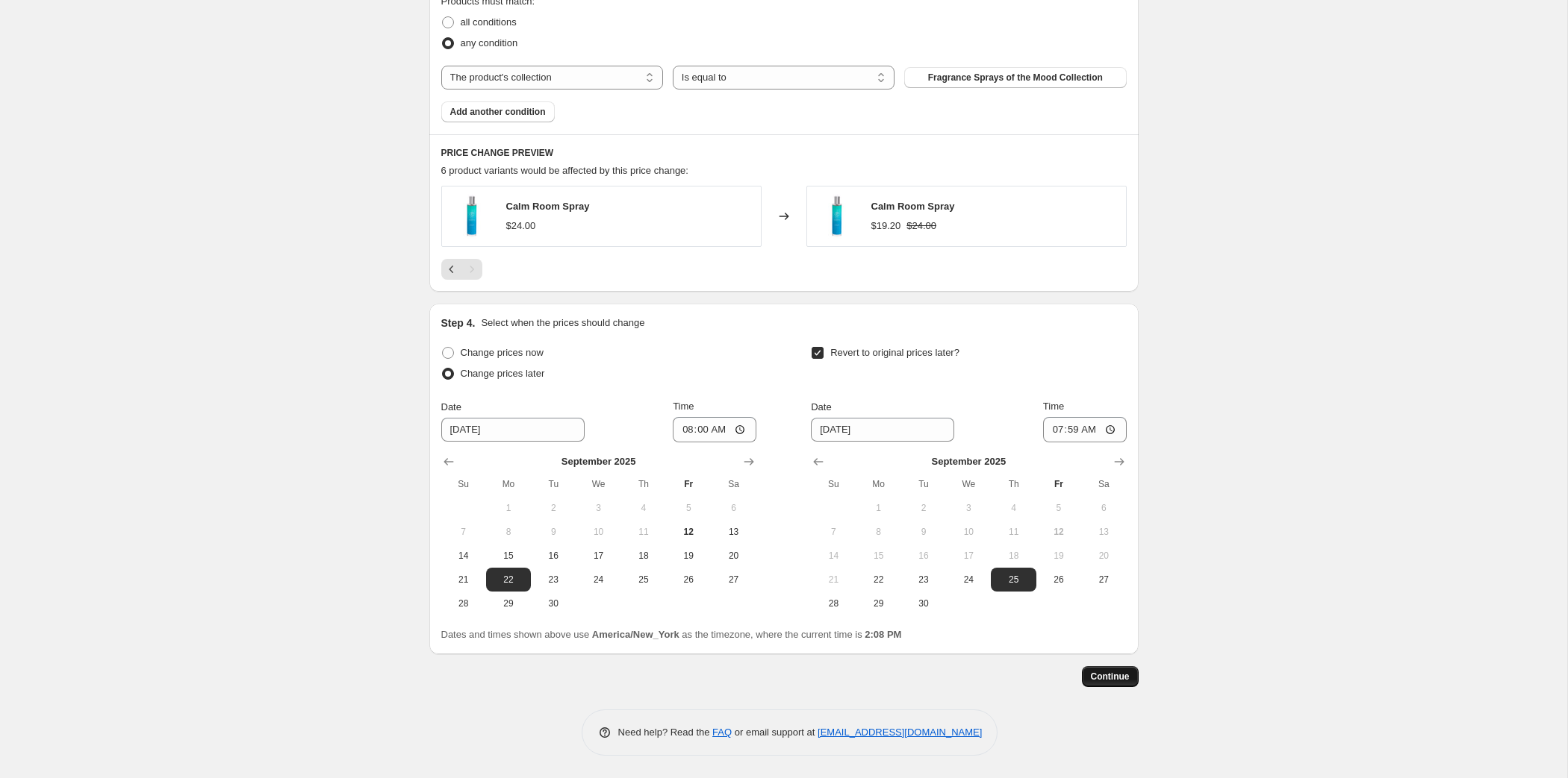
click at [1130, 672] on span "Continue" at bounding box center [1110, 676] width 39 height 12
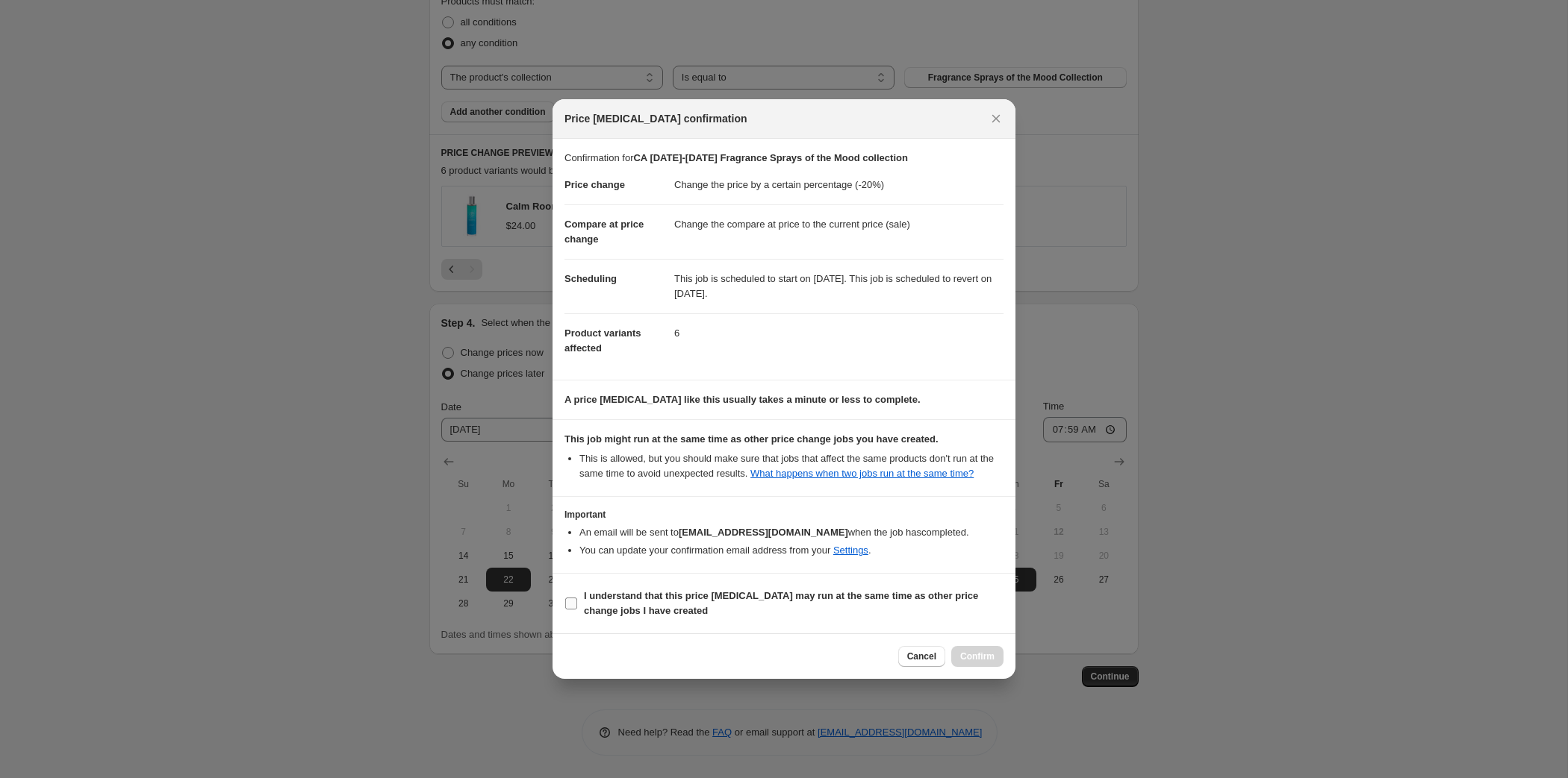
click at [840, 617] on b "I understand that this price [MEDICAL_DATA] may run at the same time as other p…" at bounding box center [781, 603] width 394 height 26
click at [578, 610] on input "I understand that this price [MEDICAL_DATA] may run at the same time as other p…" at bounding box center [571, 603] width 12 height 12
checkbox input "true"
click at [995, 663] on span "Confirm" at bounding box center [977, 656] width 35 height 12
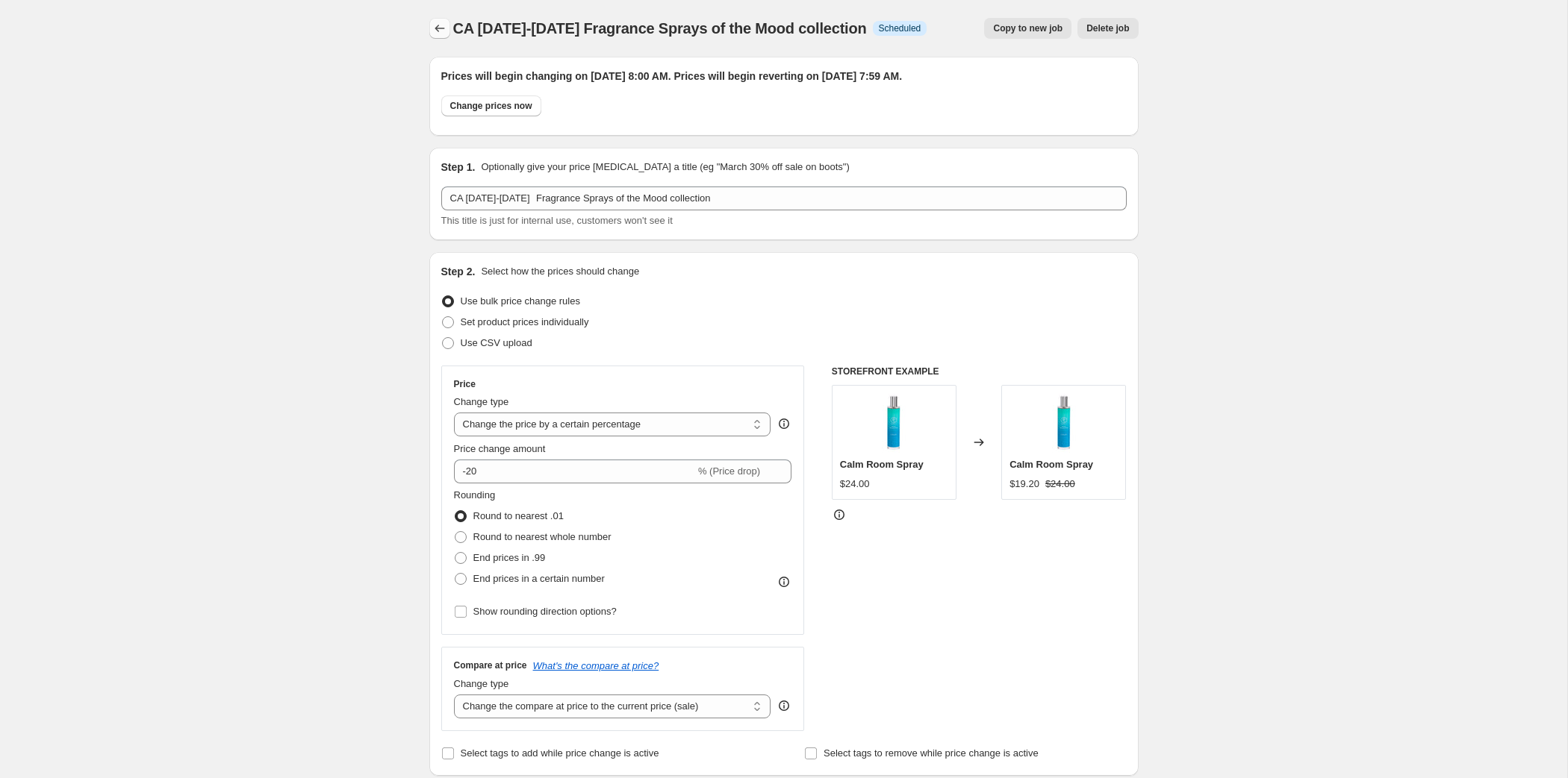
click at [432, 35] on icon "Price change jobs" at bounding box center [440, 28] width 15 height 15
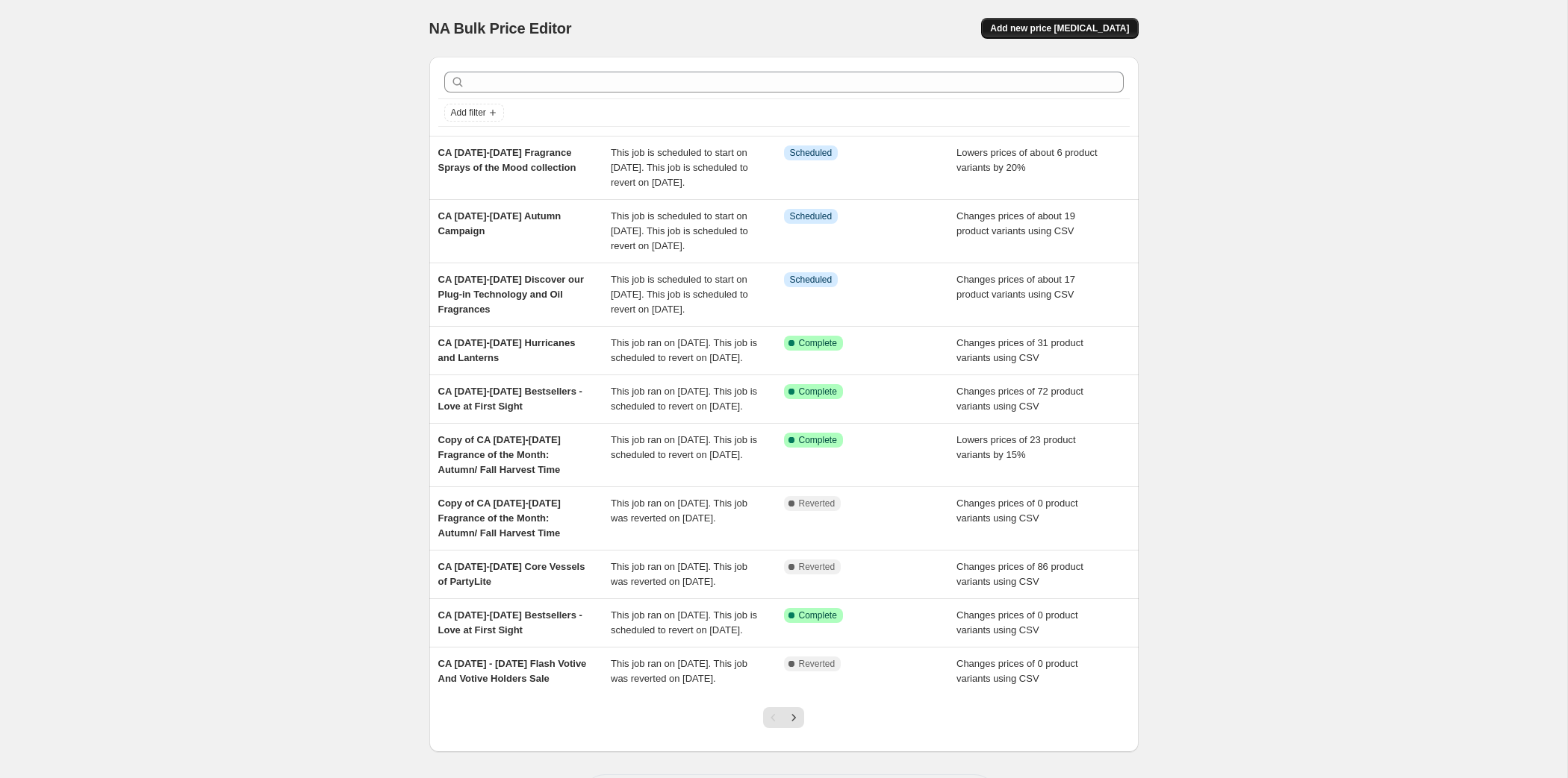
click at [1112, 35] on span "Add new price [MEDICAL_DATA]" at bounding box center [1059, 28] width 139 height 12
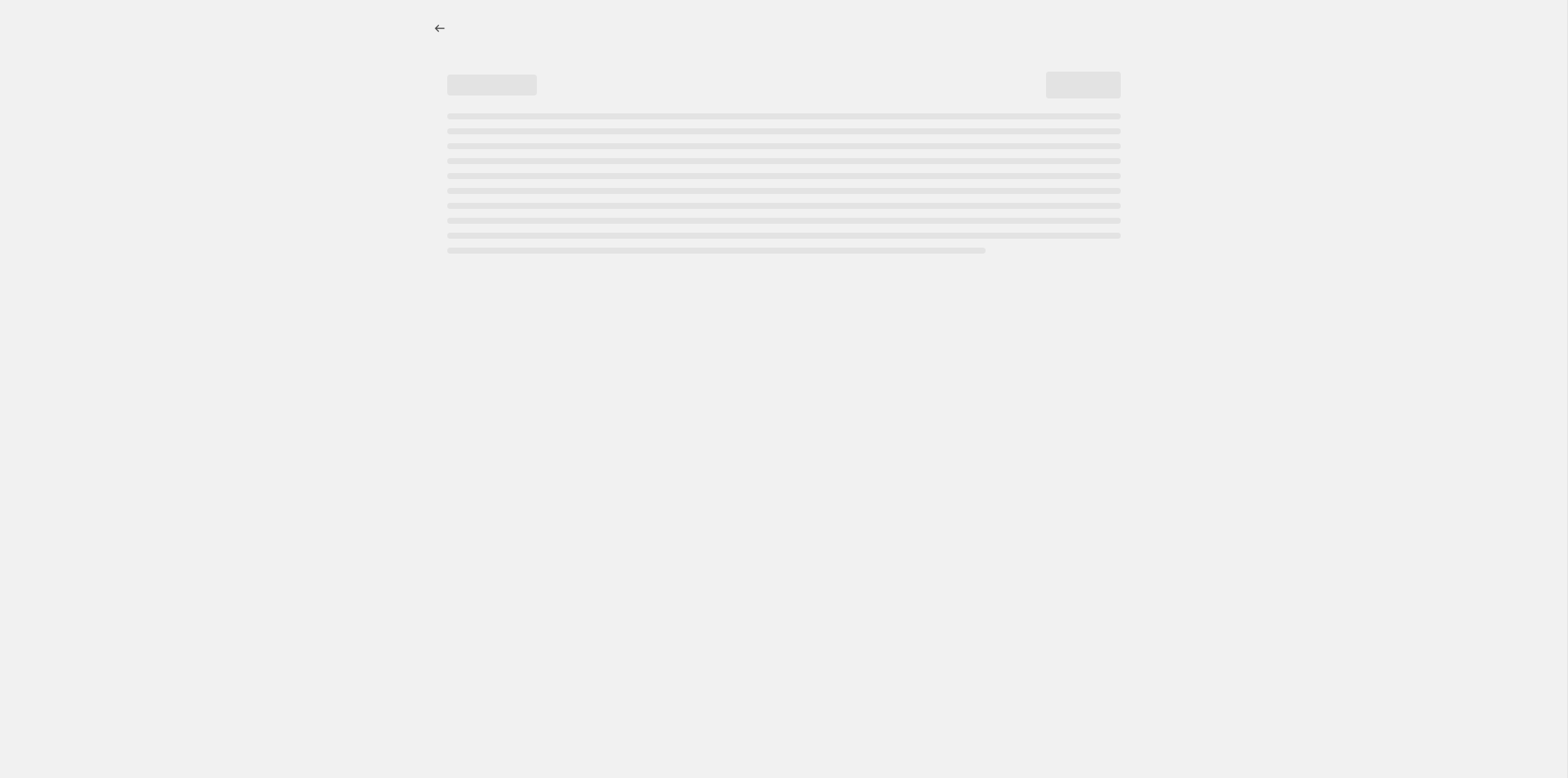
select select "percentage"
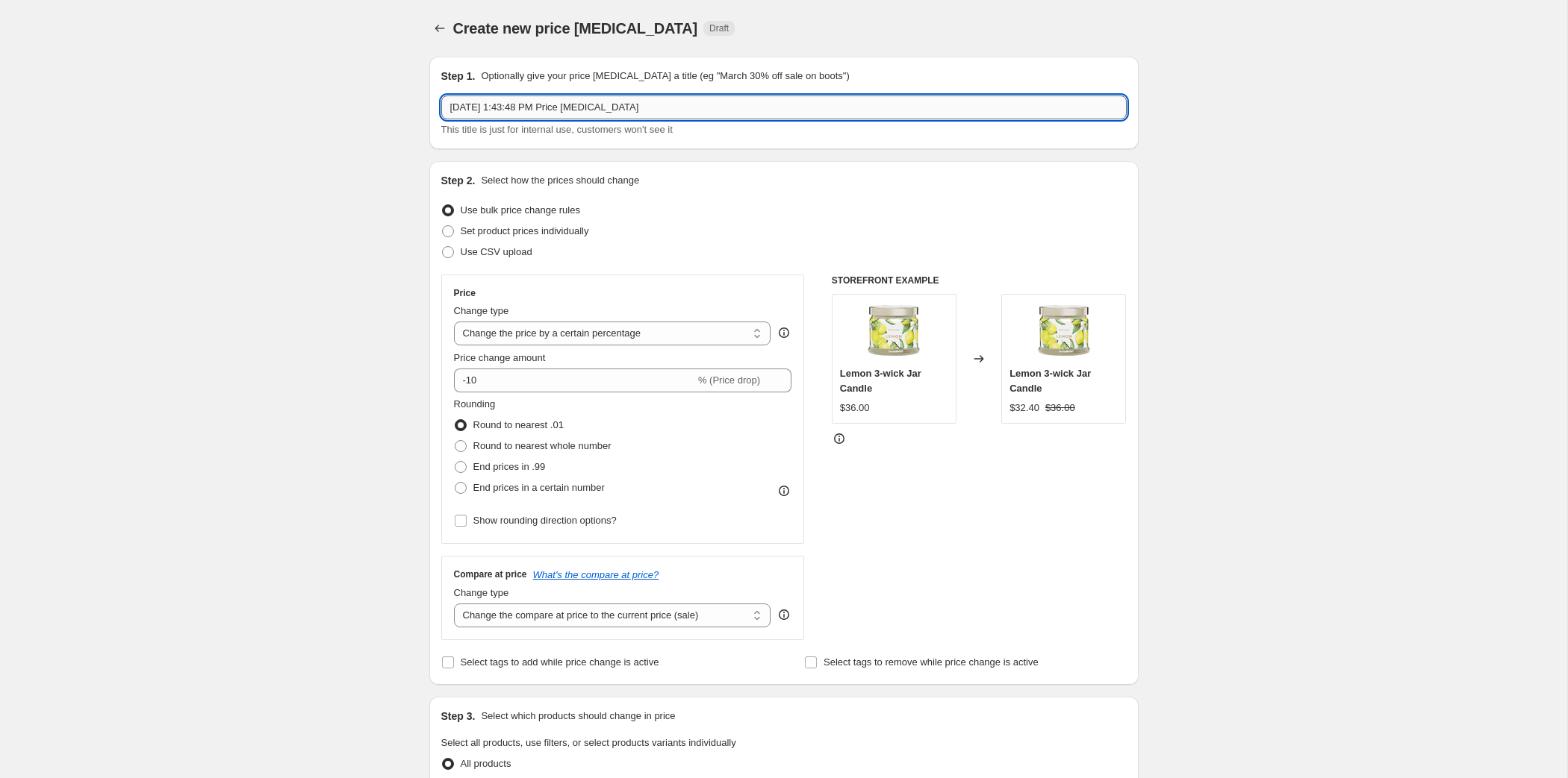
drag, startPoint x: 643, startPoint y: 138, endPoint x: 339, endPoint y: 126, distance: 304.2
click at [441, 119] on input "[DATE] 1:43:48 PM Price [MEDICAL_DATA]" at bounding box center [784, 107] width 686 height 24
paste input "[DATE] - [DATE] Melts and Warmers Campaign"
type input "CA [DATE] - [DATE] Melts and Warmers Campaign"
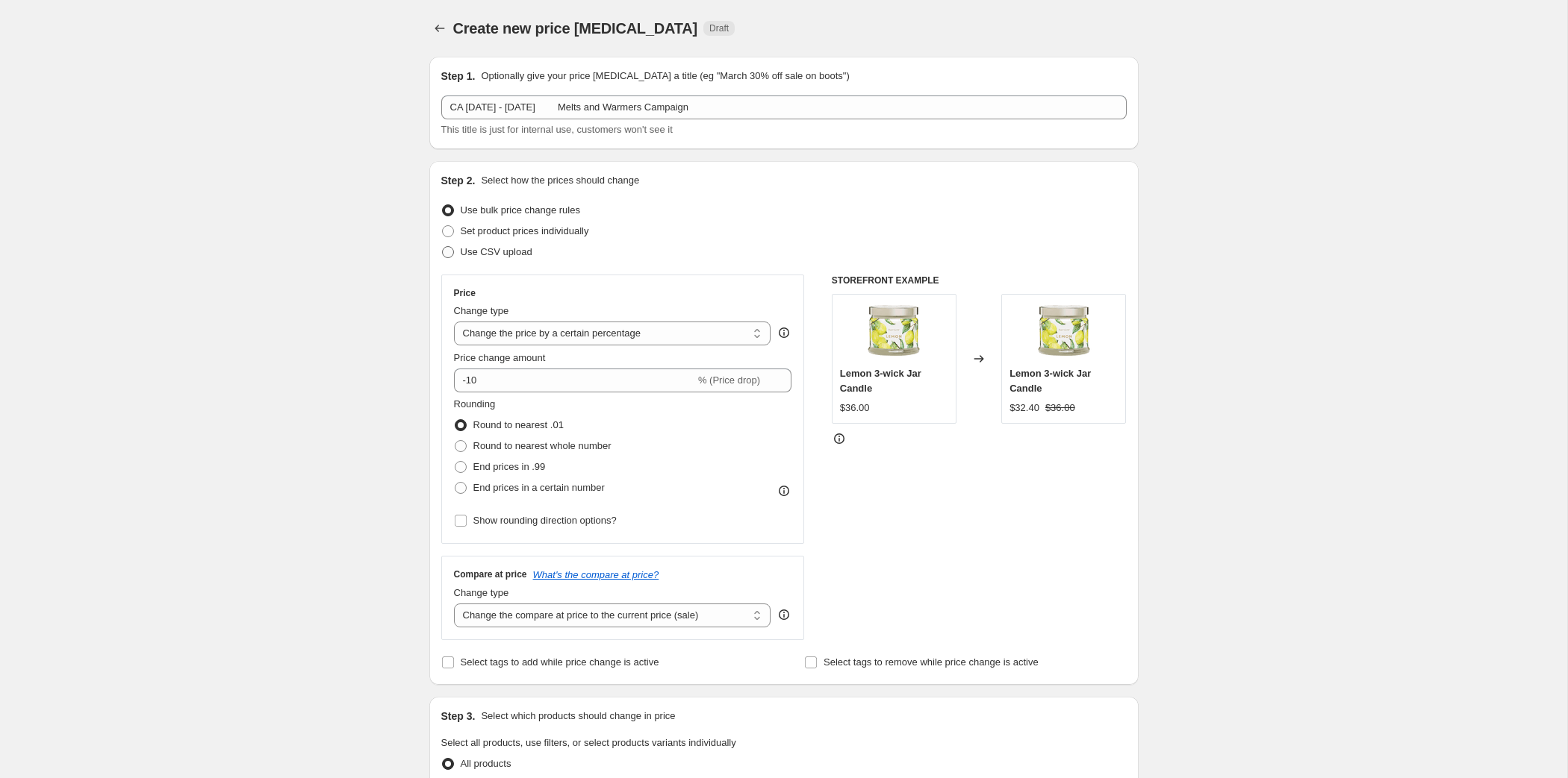
click at [461, 257] on span "Use CSV upload" at bounding box center [496, 252] width 72 height 11
click at [442, 247] on input "Use CSV upload" at bounding box center [442, 246] width 1 height 1
radio input "true"
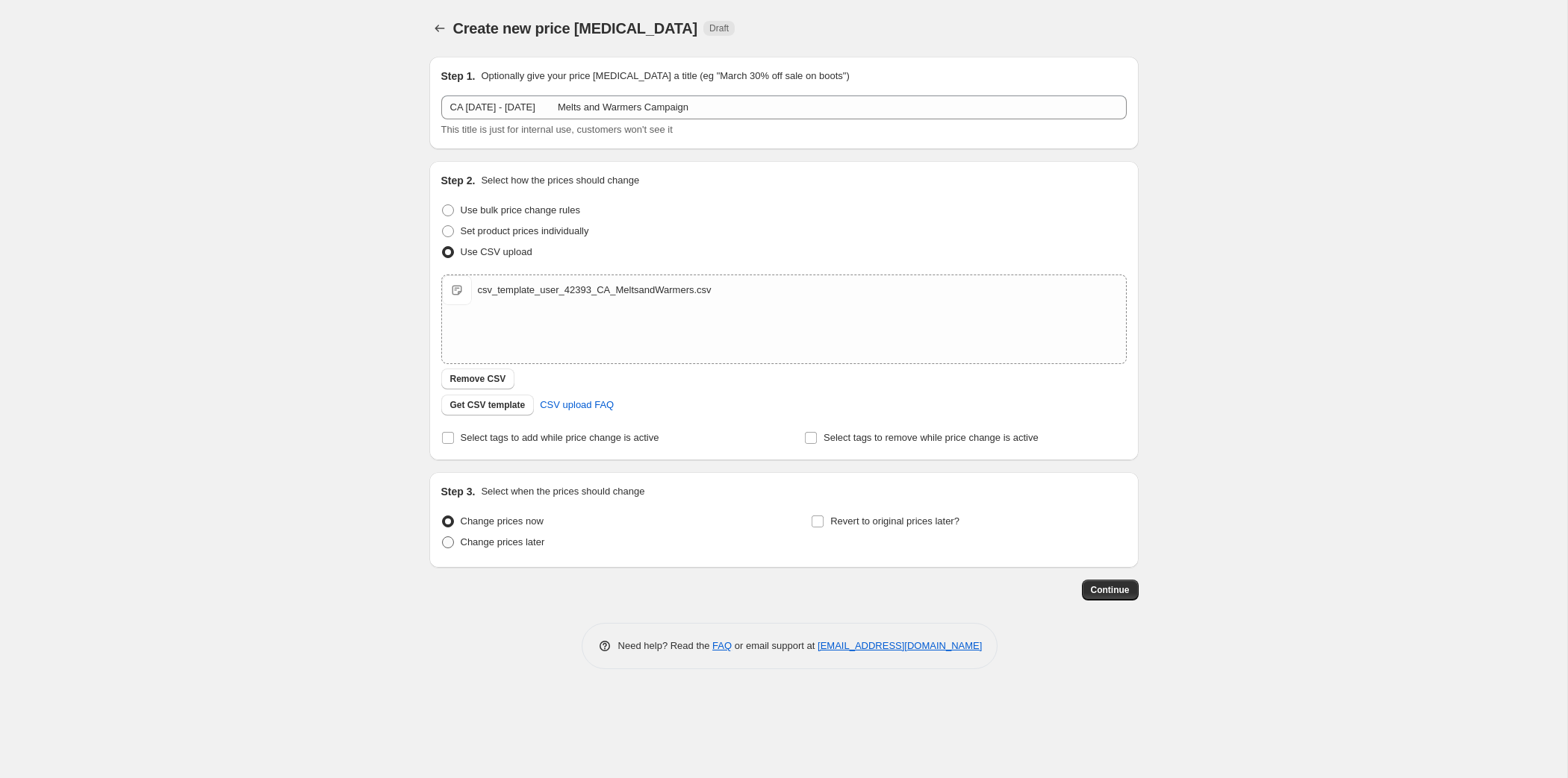
click at [461, 547] on span "Change prices later" at bounding box center [503, 543] width 85 height 11
click at [442, 537] on input "Change prices later" at bounding box center [442, 537] width 1 height 1
radio input "true"
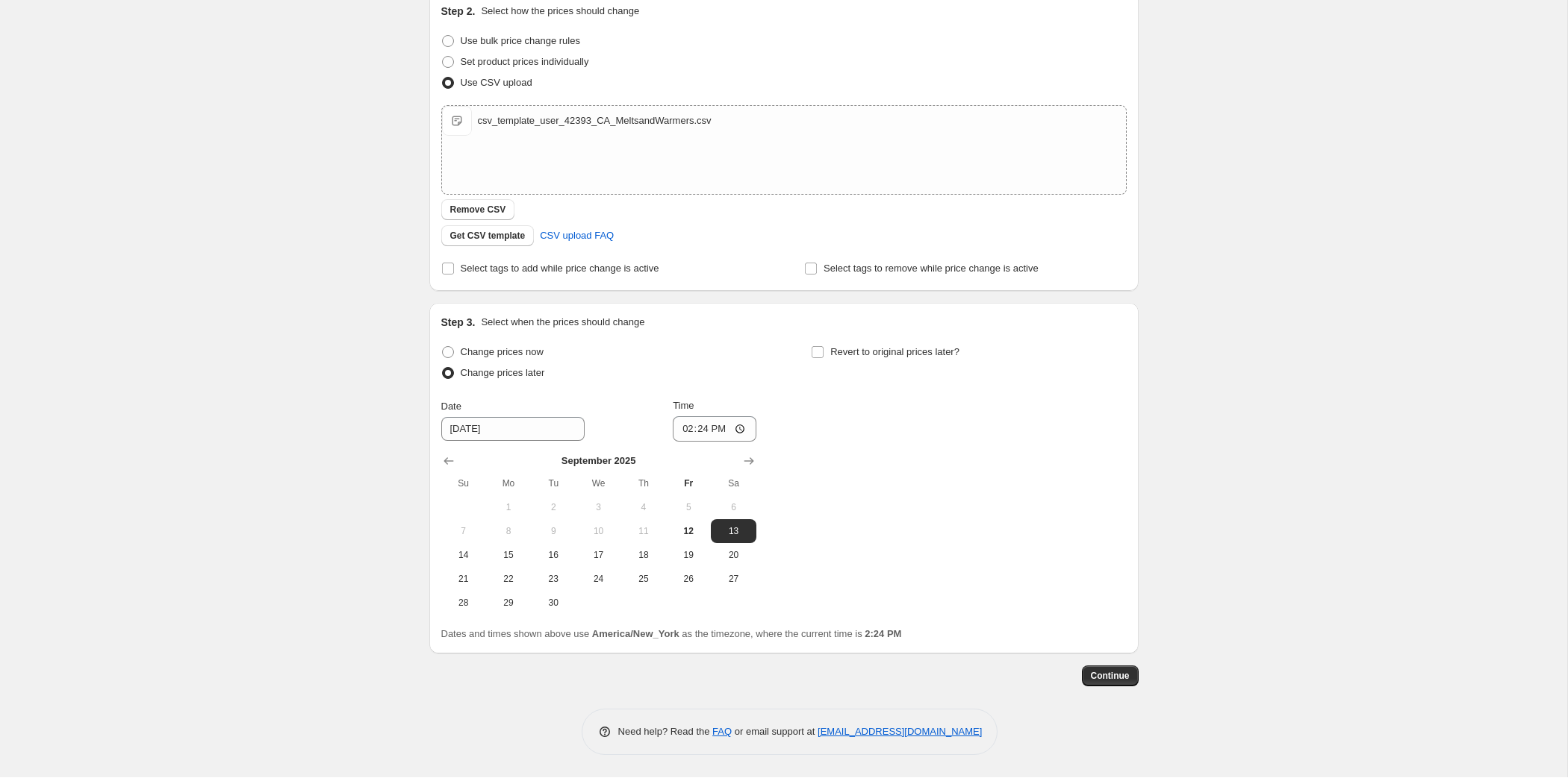
scroll to position [356, 0]
click at [628, 574] on span "25" at bounding box center [644, 580] width 33 height 12
type input "[DATE]"
click at [683, 417] on input "14:24" at bounding box center [715, 429] width 84 height 25
type input "08:00"
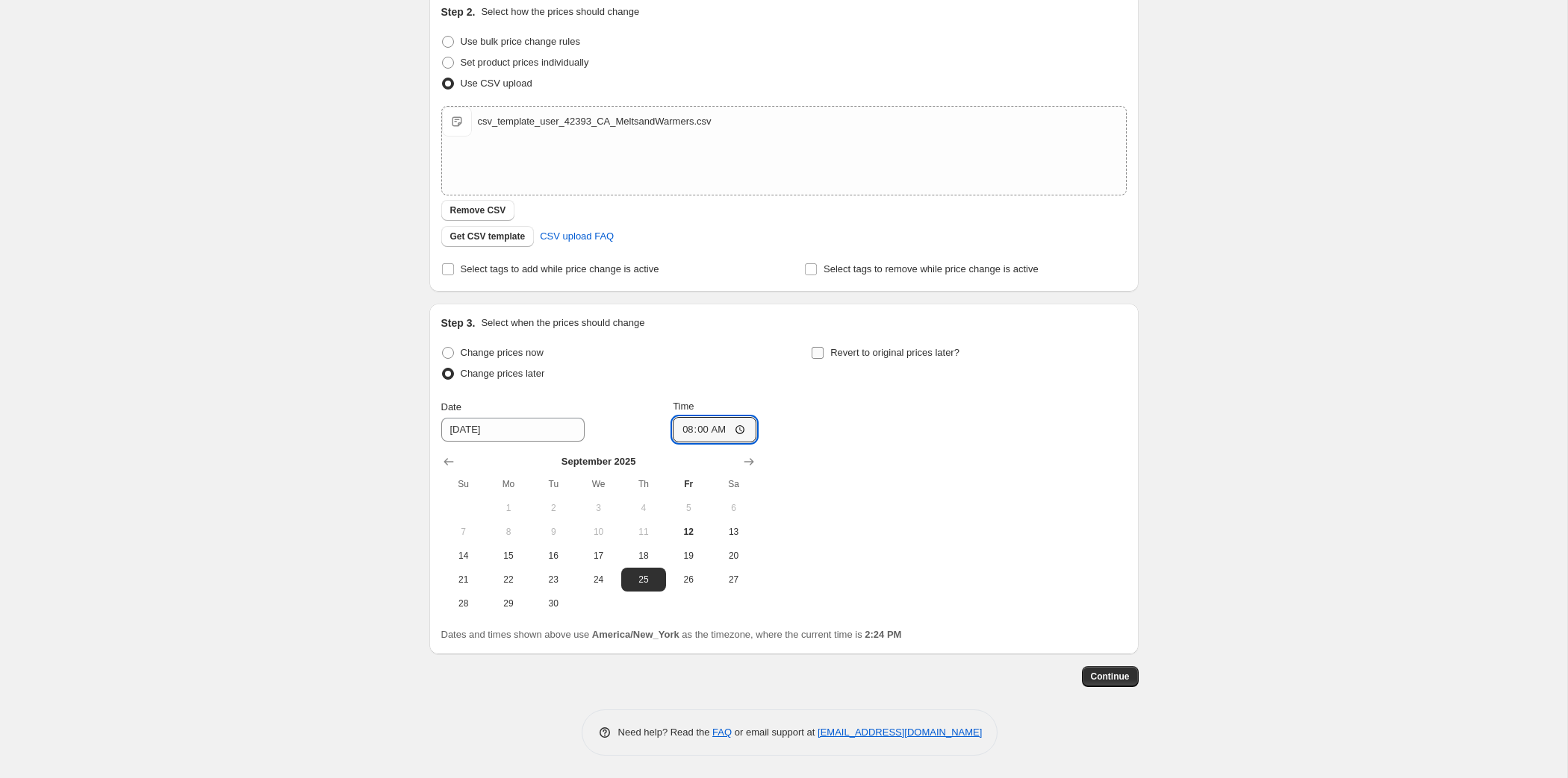
click at [824, 347] on input "Revert to original prices later?" at bounding box center [817, 352] width 12 height 12
checkbox input "true"
click at [1124, 458] on icon "Show next month, October 2025" at bounding box center [1119, 461] width 10 height 7
click at [985, 502] on span "1" at bounding box center [968, 508] width 33 height 12
type input "[DATE]"
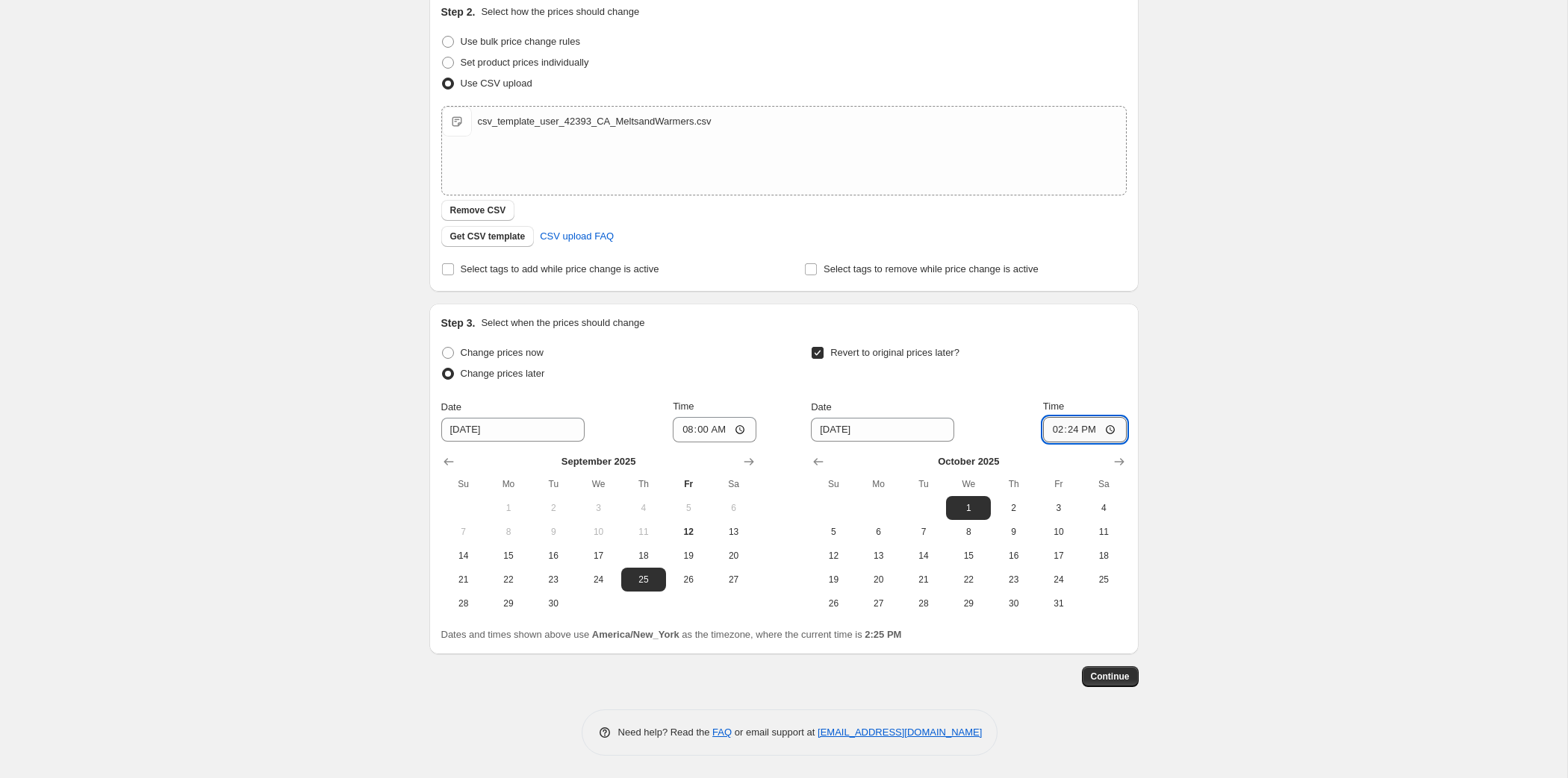
click at [1127, 417] on input "14:24" at bounding box center [1085, 429] width 84 height 25
type input "07:59"
click at [1130, 671] on span "Continue" at bounding box center [1110, 676] width 39 height 12
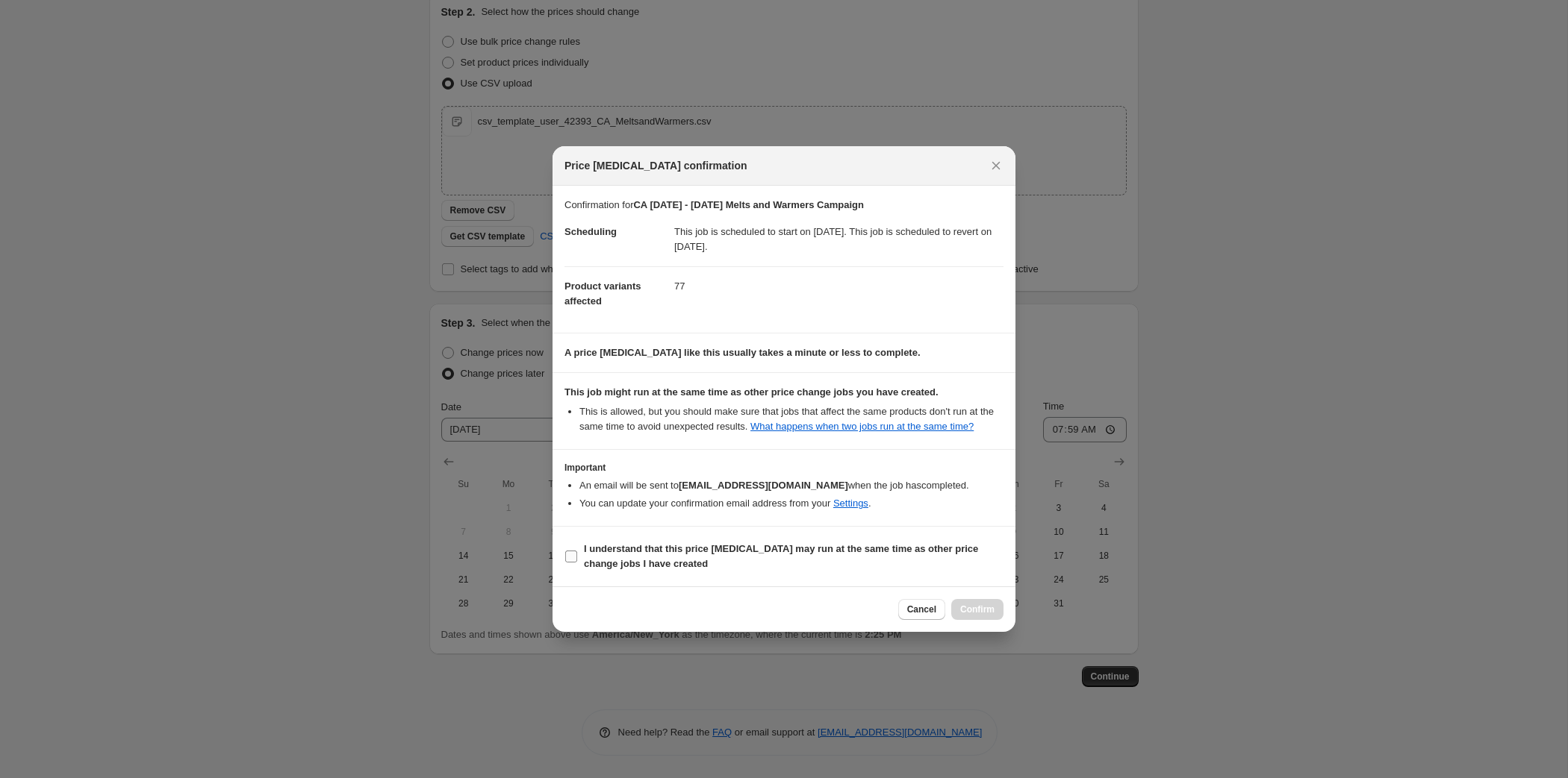
click at [731, 575] on label "I understand that this price [MEDICAL_DATA] may run at the same time as other p…" at bounding box center [784, 556] width 439 height 35
click at [578, 563] on input "I understand that this price [MEDICAL_DATA] may run at the same time as other p…" at bounding box center [571, 556] width 12 height 12
checkbox input "true"
click at [995, 616] on span "Confirm" at bounding box center [977, 610] width 35 height 12
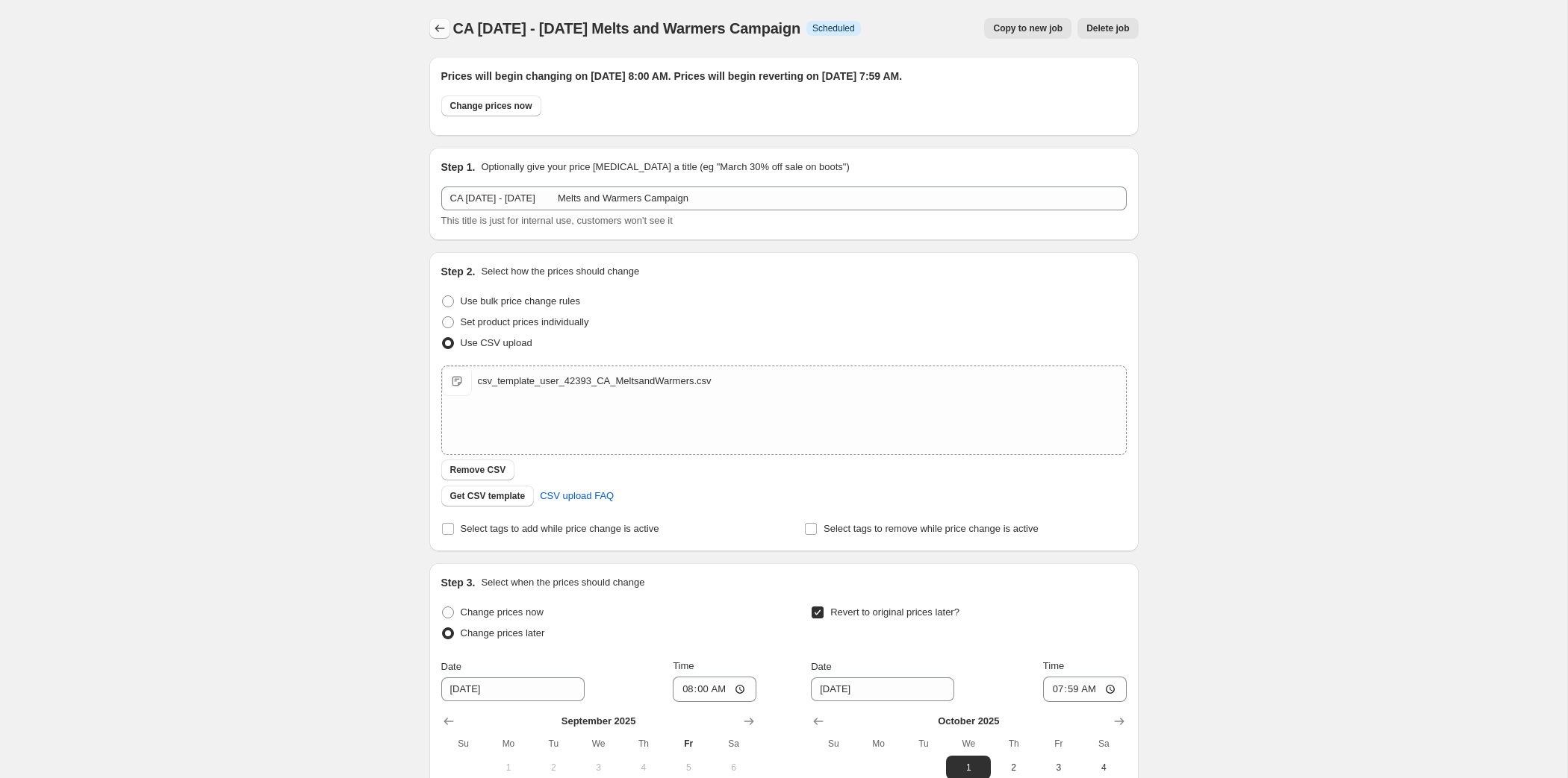
click at [429, 37] on button "Price change jobs" at bounding box center [440, 28] width 21 height 21
